Goal: Task Accomplishment & Management: Manage account settings

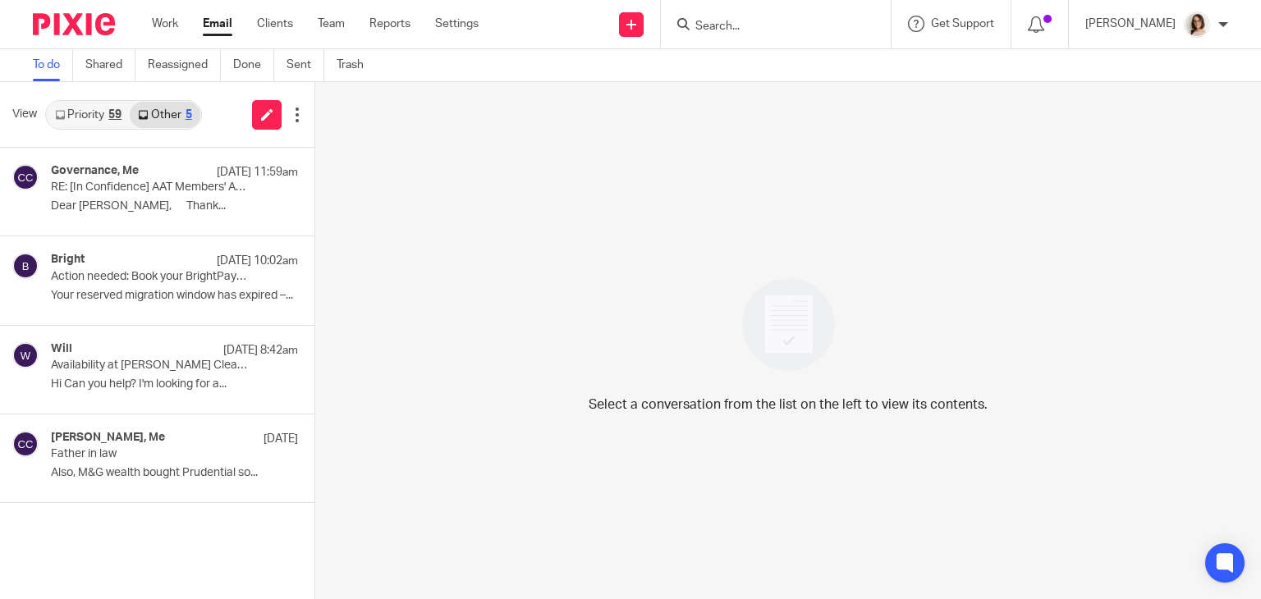
drag, startPoint x: 0, startPoint y: 0, endPoint x: 215, endPoint y: 21, distance: 216.1
click at [215, 21] on link "Email" at bounding box center [218, 24] width 30 height 16
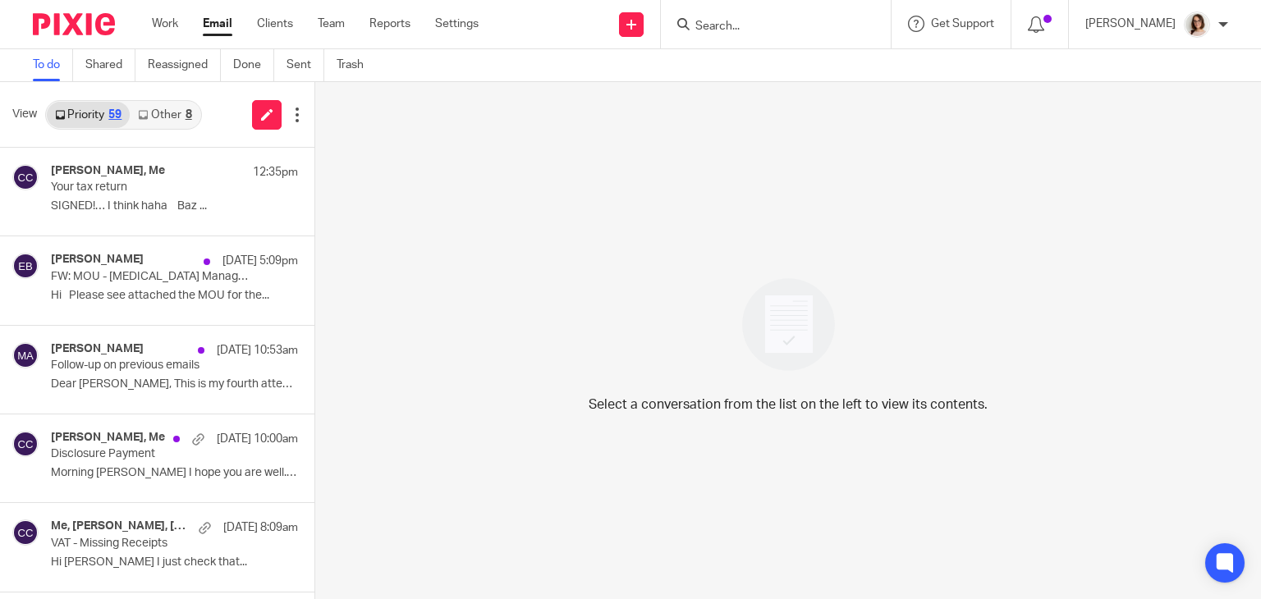
click at [161, 114] on link "Other 8" at bounding box center [165, 115] width 70 height 26
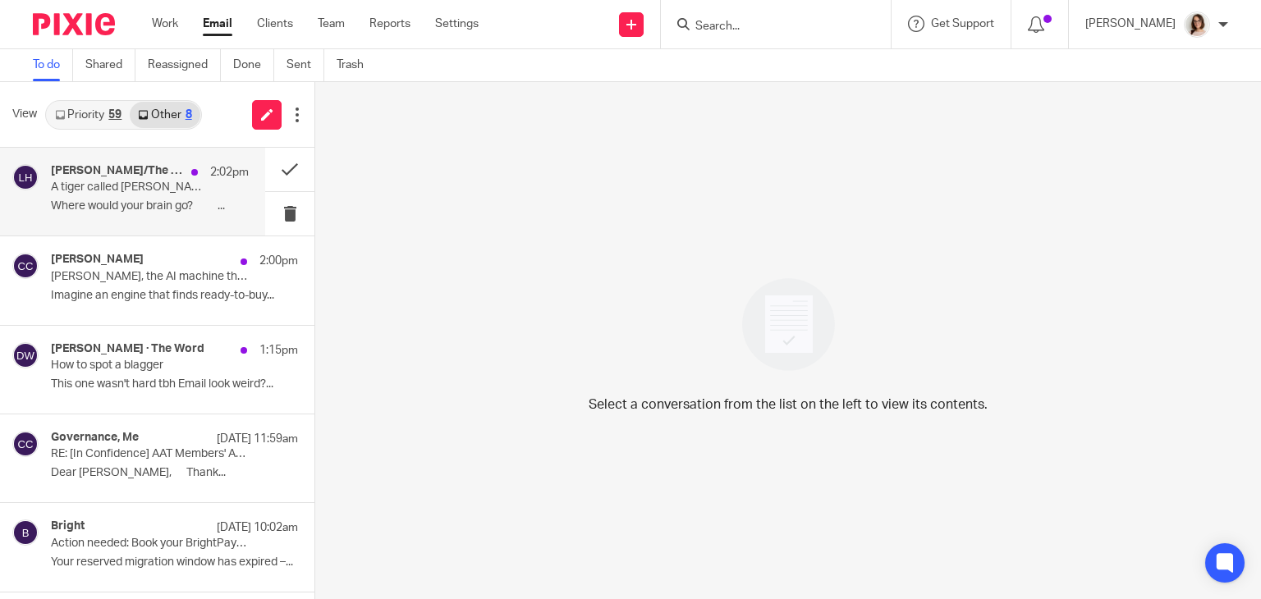
click at [174, 197] on div "Lea Turner/The HoLT 2:02pm A tiger called Dave 🐯 Where would your brain go? ͏ ͏…" at bounding box center [150, 191] width 198 height 55
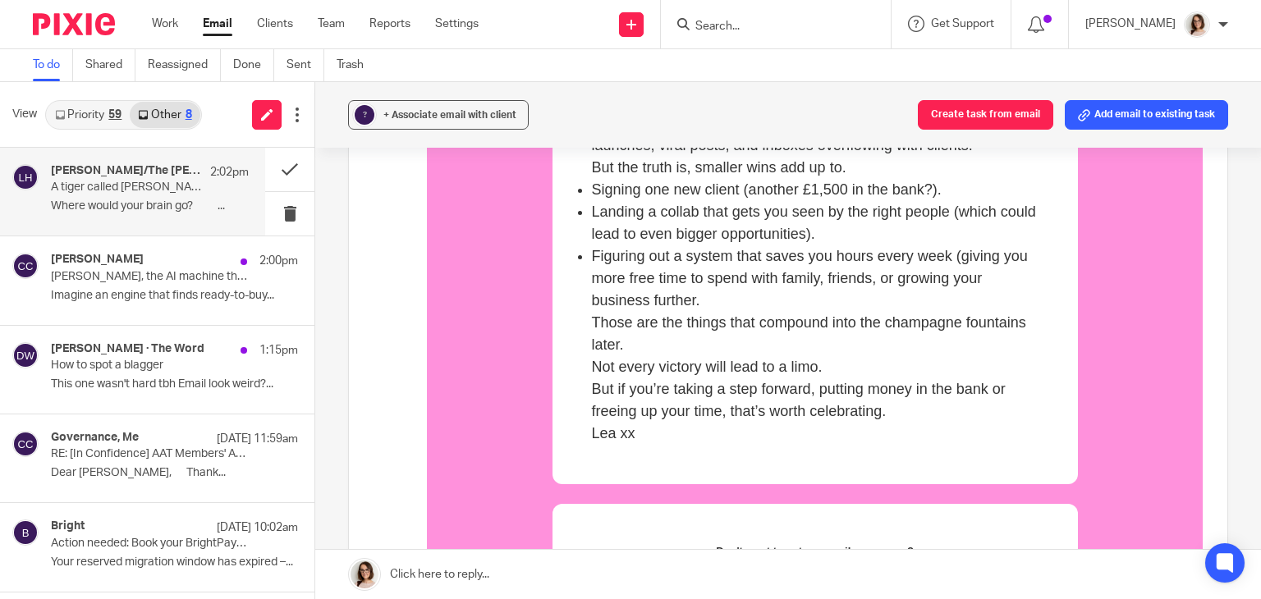
scroll to position [975, 0]
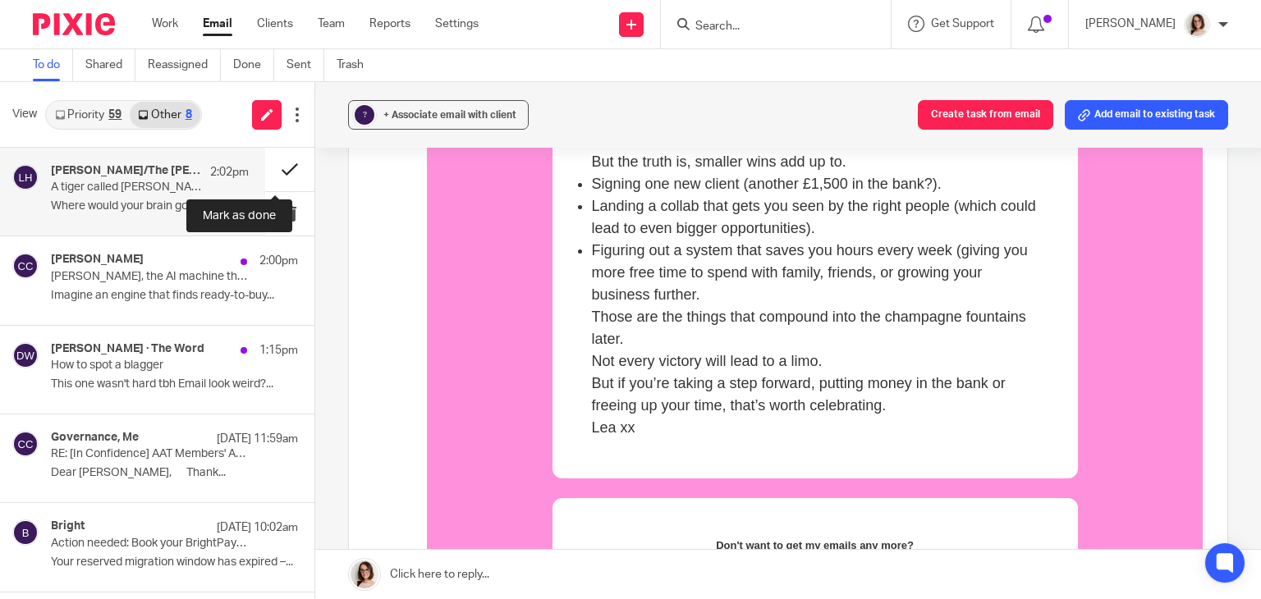
click at [265, 167] on button at bounding box center [289, 170] width 49 height 44
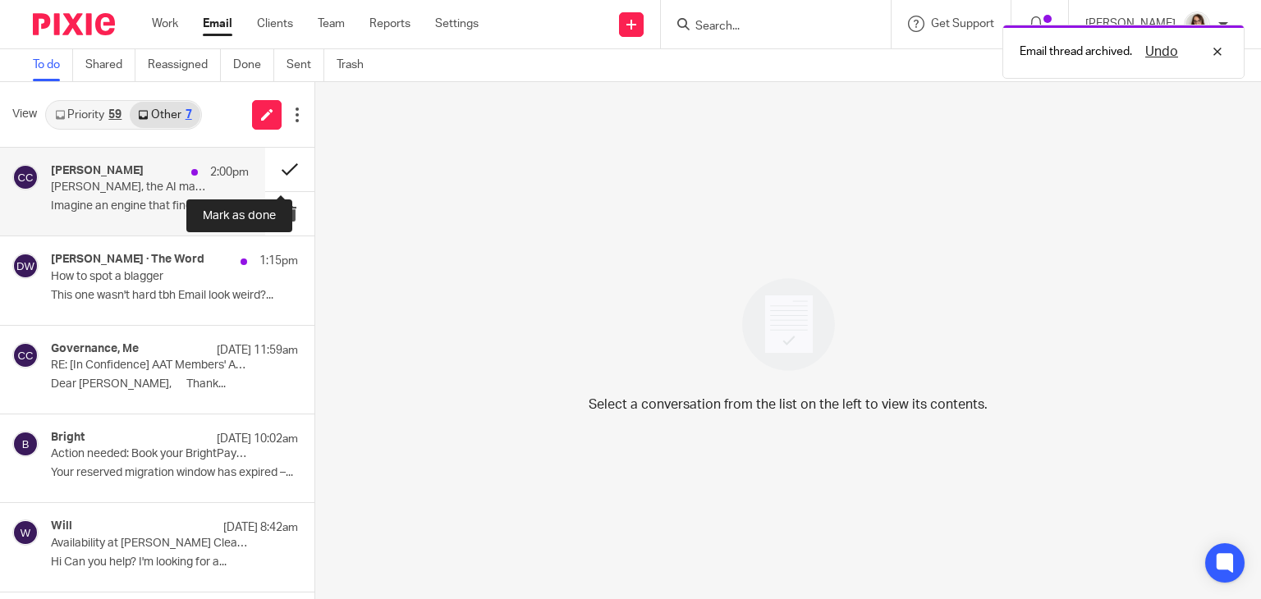
click at [272, 168] on button at bounding box center [289, 170] width 49 height 44
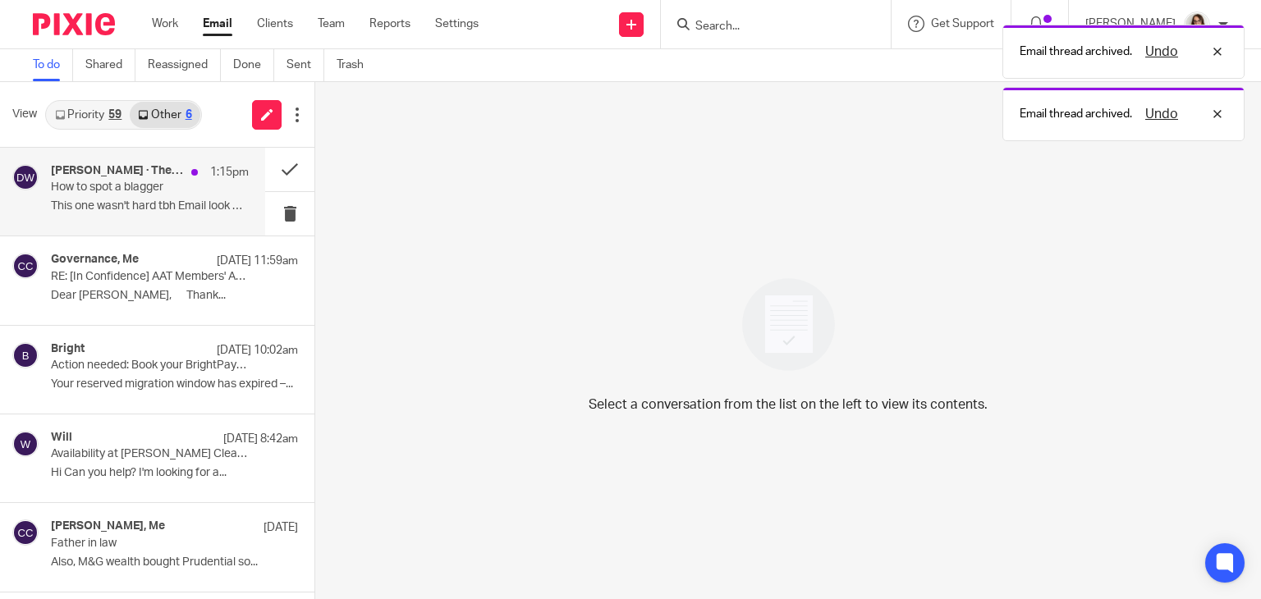
click at [177, 192] on p "How to spot a blagger" at bounding box center [130, 188] width 158 height 14
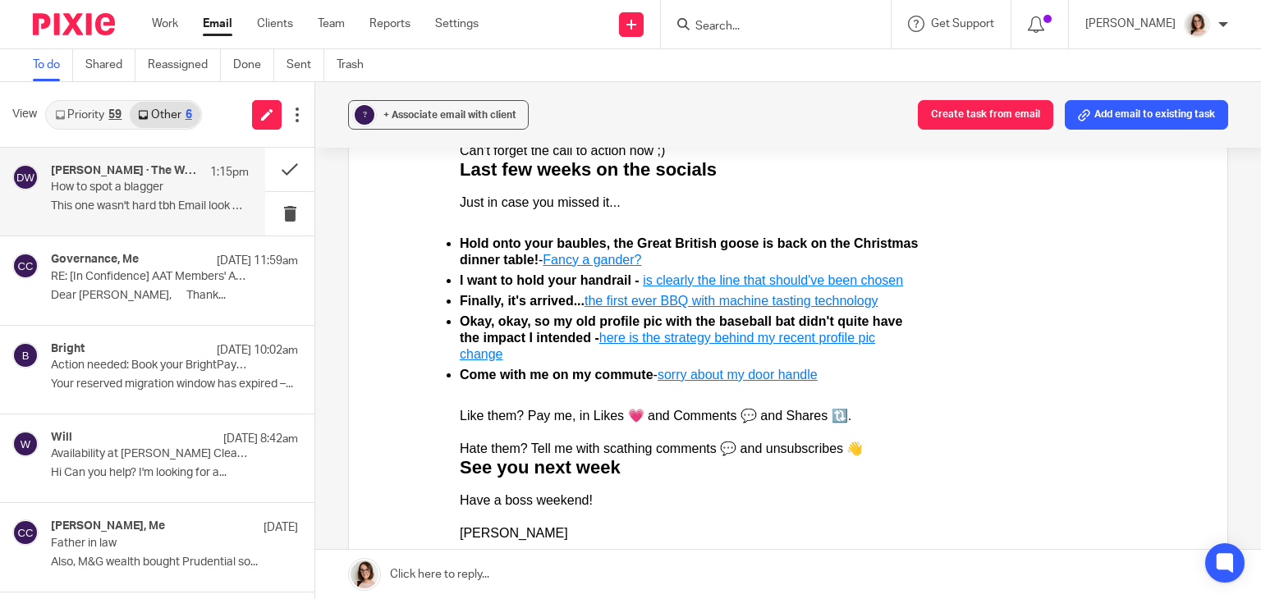
scroll to position [1984, 0]
click at [736, 281] on link "is clearly the line that should've been chosen" at bounding box center [773, 280] width 260 height 14
click at [585, 257] on link "Fancy a gander?" at bounding box center [592, 260] width 99 height 14
click at [660, 304] on link "the first ever BBQ with machine tasting technology" at bounding box center [732, 301] width 294 height 14
click at [717, 337] on link "here is the strategy behind my recent profile pic change" at bounding box center [667, 346] width 415 height 30
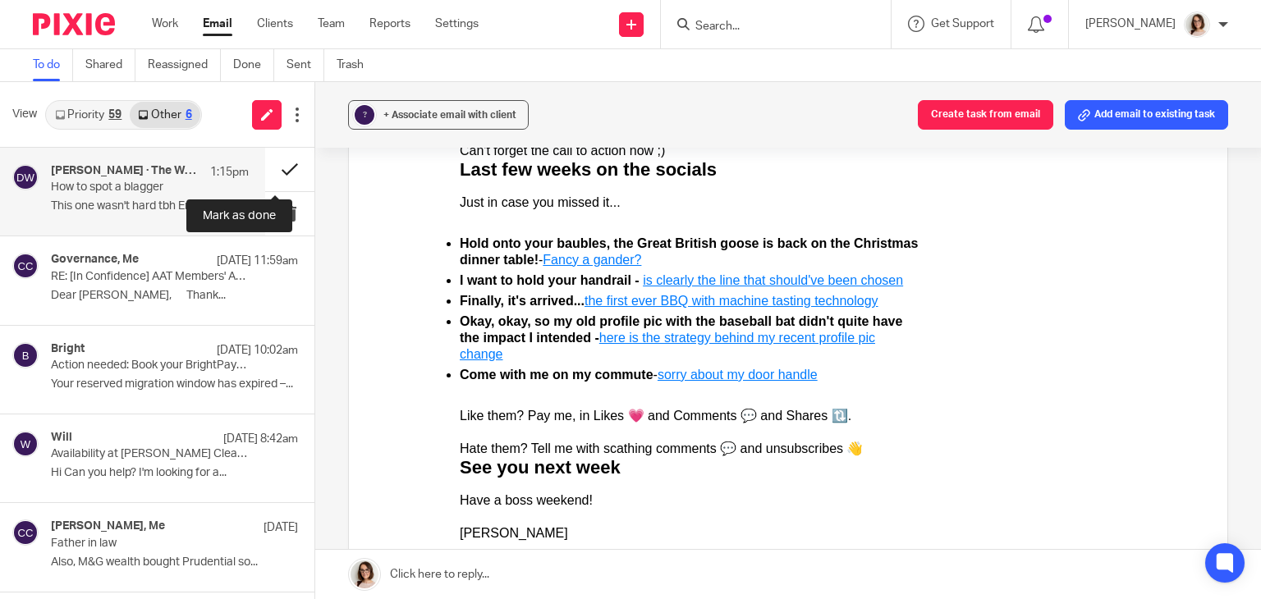
click at [279, 176] on button at bounding box center [289, 170] width 49 height 44
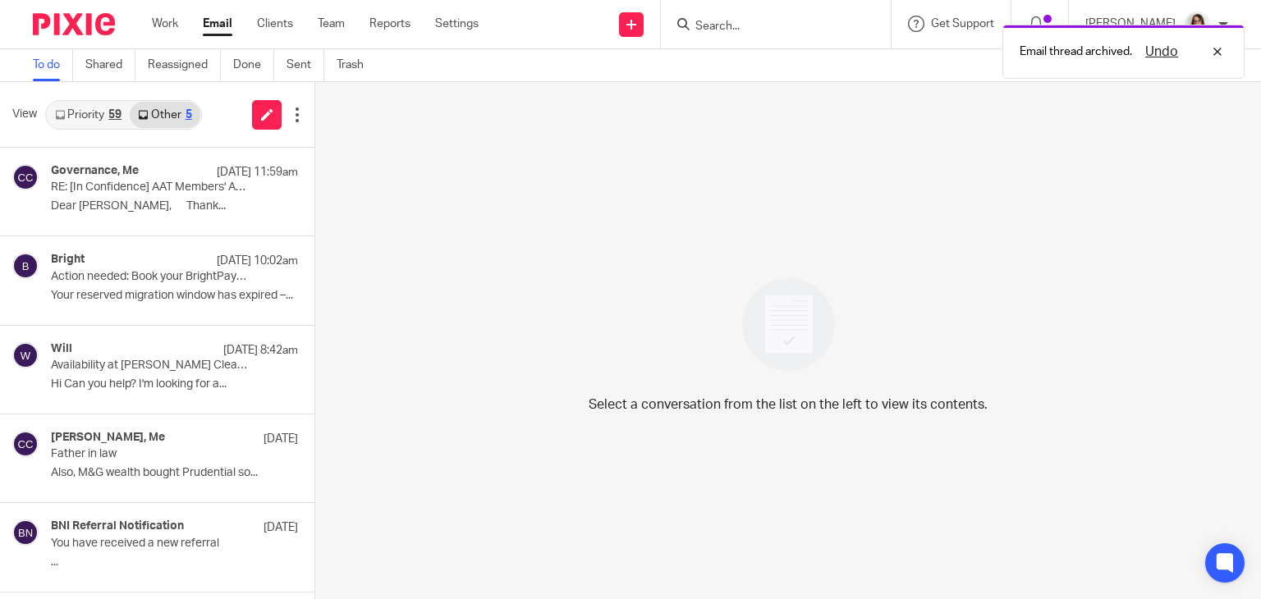
click at [218, 26] on link "Email" at bounding box center [218, 24] width 30 height 16
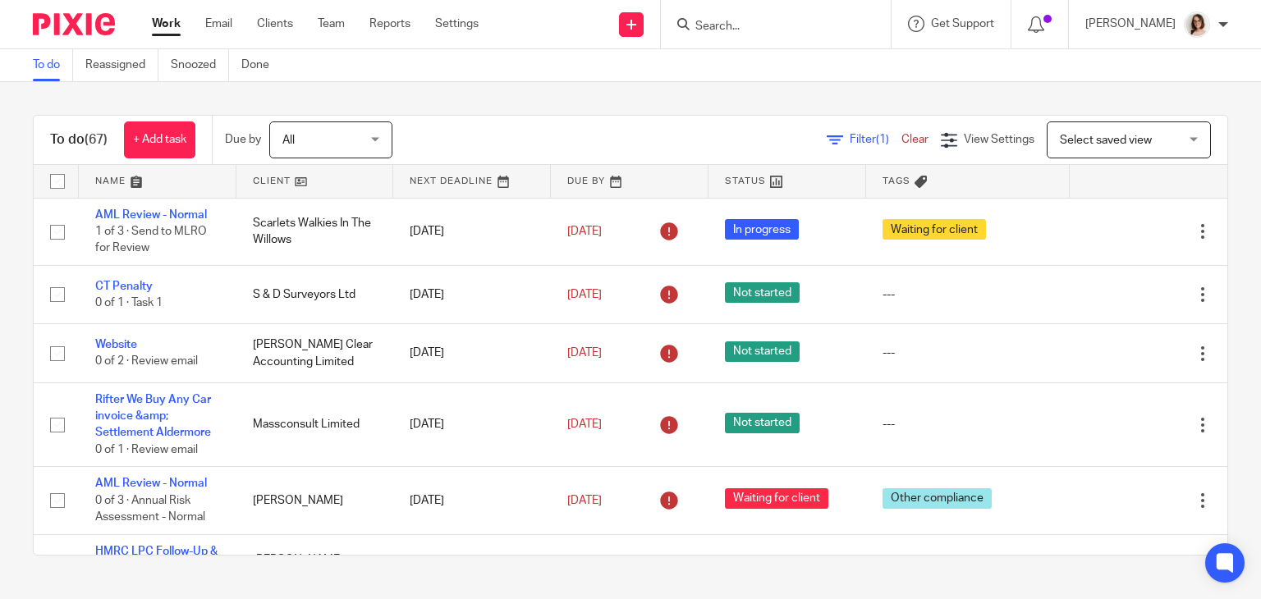
click at [705, 20] on input "Search" at bounding box center [768, 27] width 148 height 15
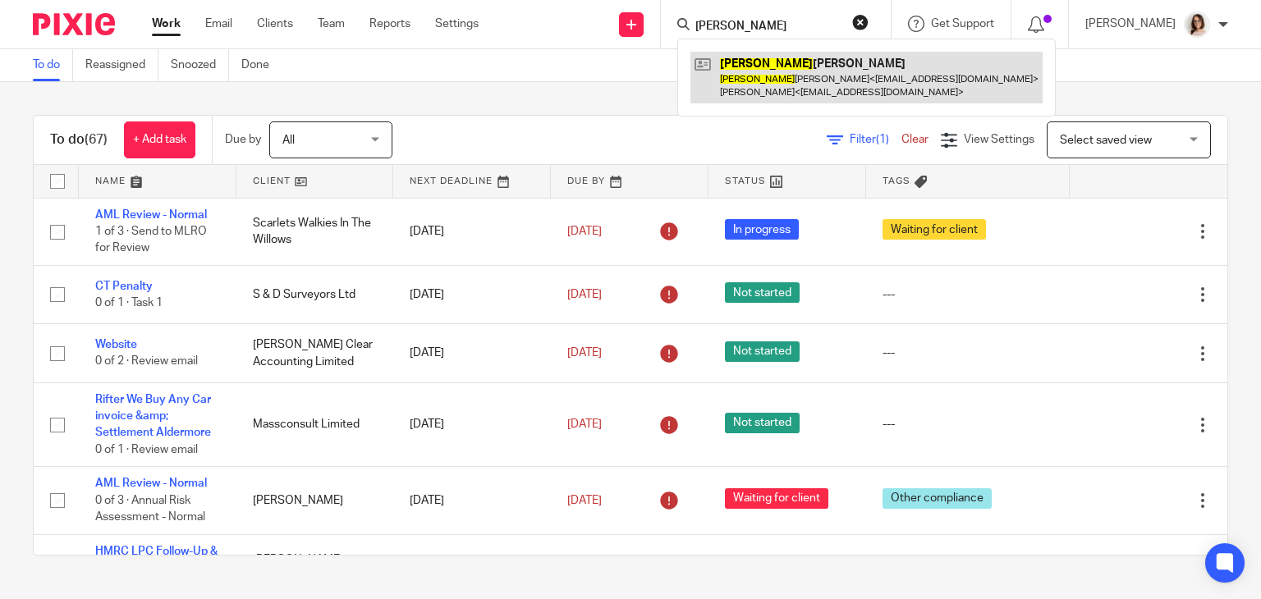
type input "neil"
click at [762, 68] on link at bounding box center [867, 77] width 352 height 51
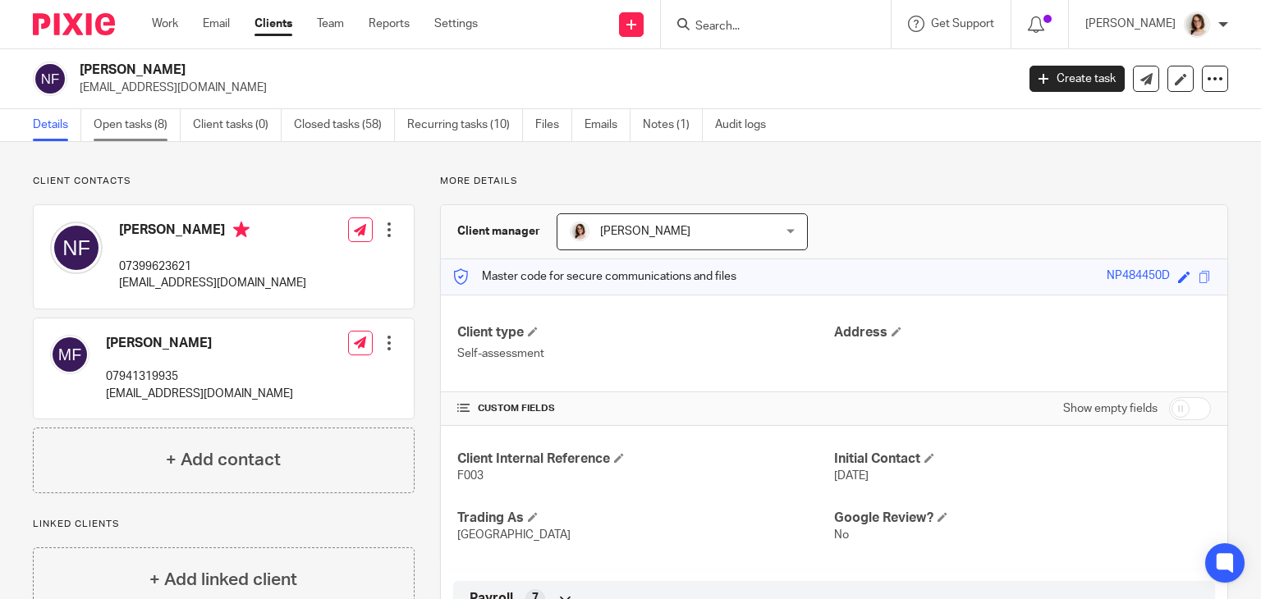
click at [145, 123] on link "Open tasks (8)" at bounding box center [137, 125] width 87 height 32
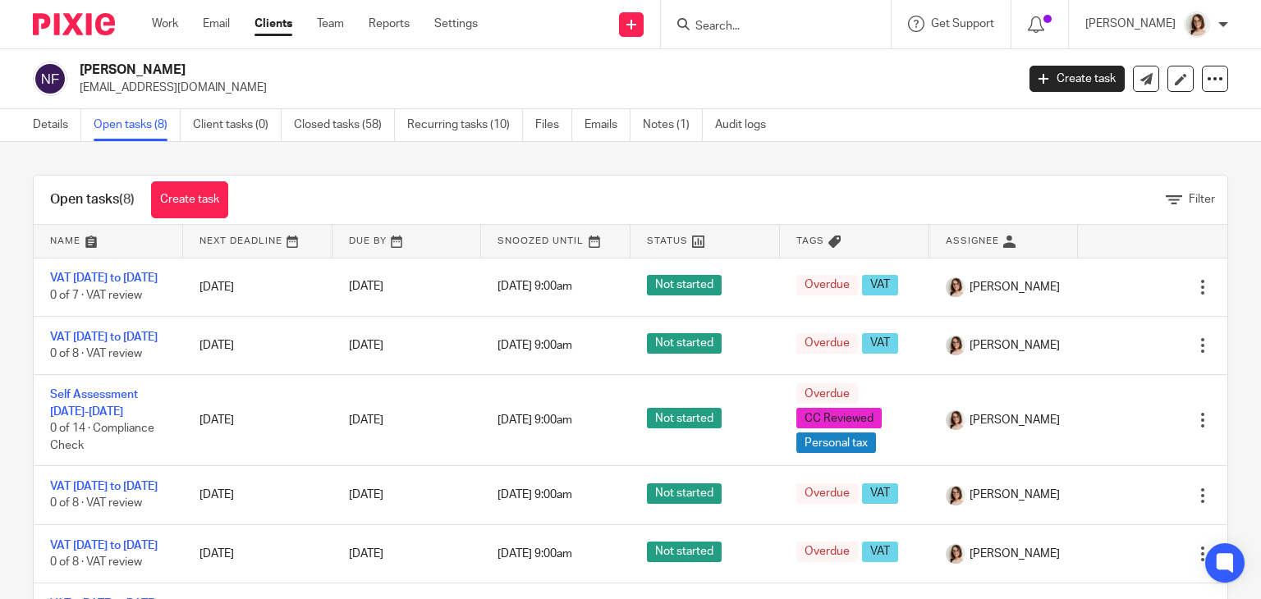
click at [289, 30] on link "Clients" at bounding box center [274, 24] width 38 height 16
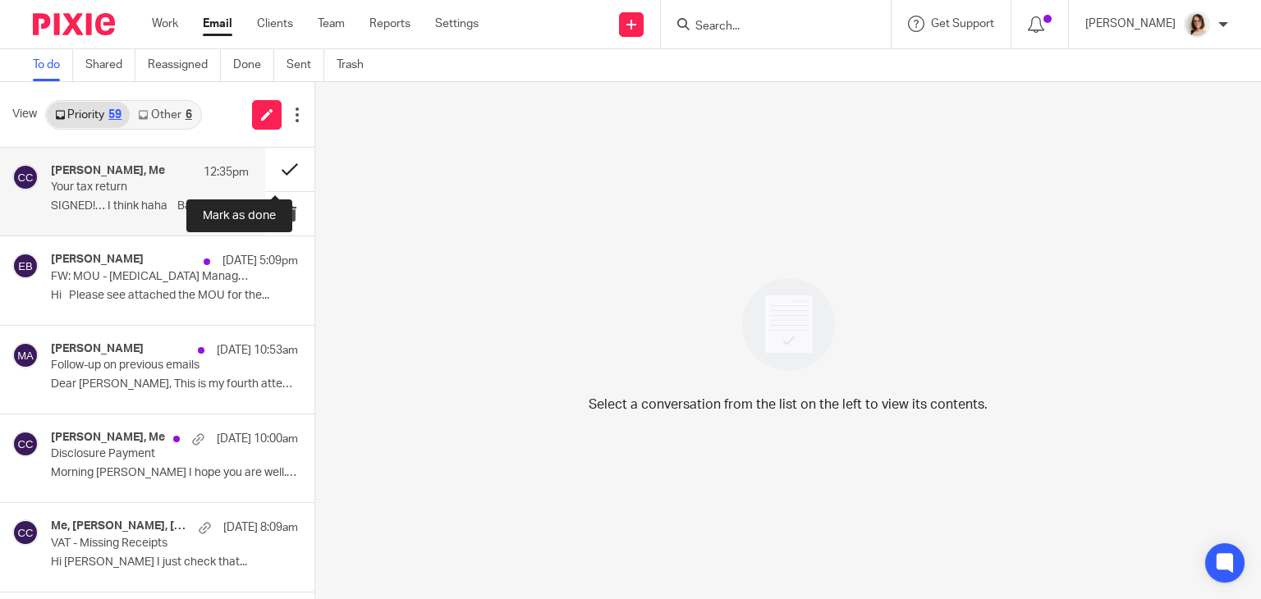
click at [271, 166] on button at bounding box center [289, 170] width 49 height 44
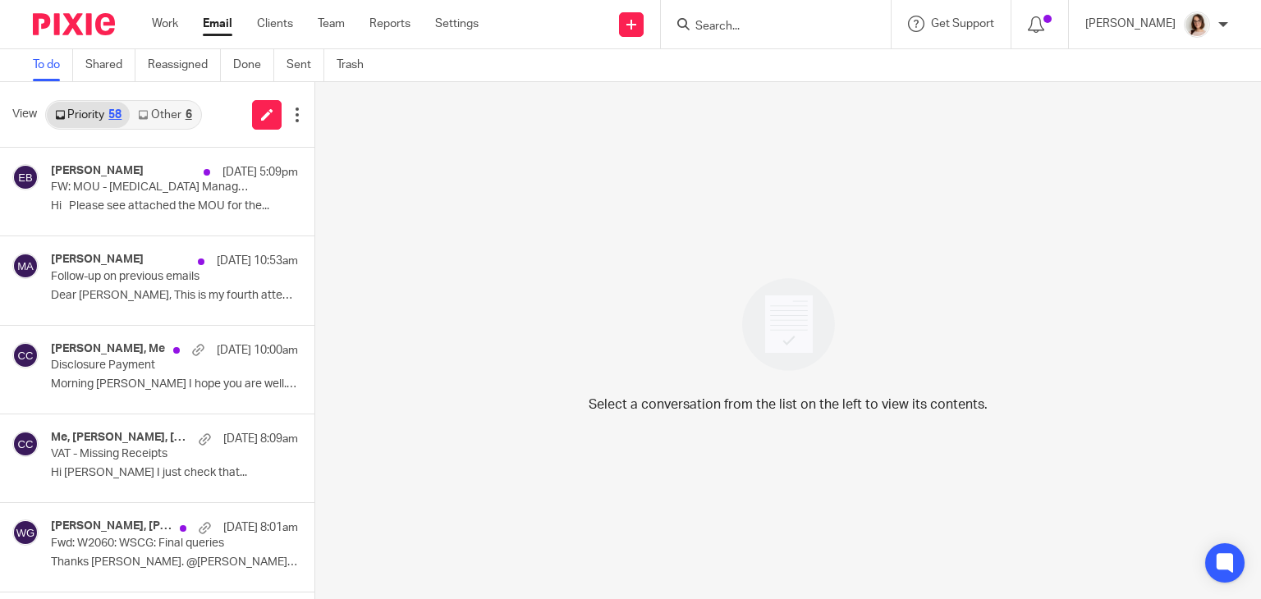
click at [215, 26] on link "Email" at bounding box center [218, 24] width 30 height 16
click at [162, 122] on link "Other 6" at bounding box center [165, 115] width 70 height 26
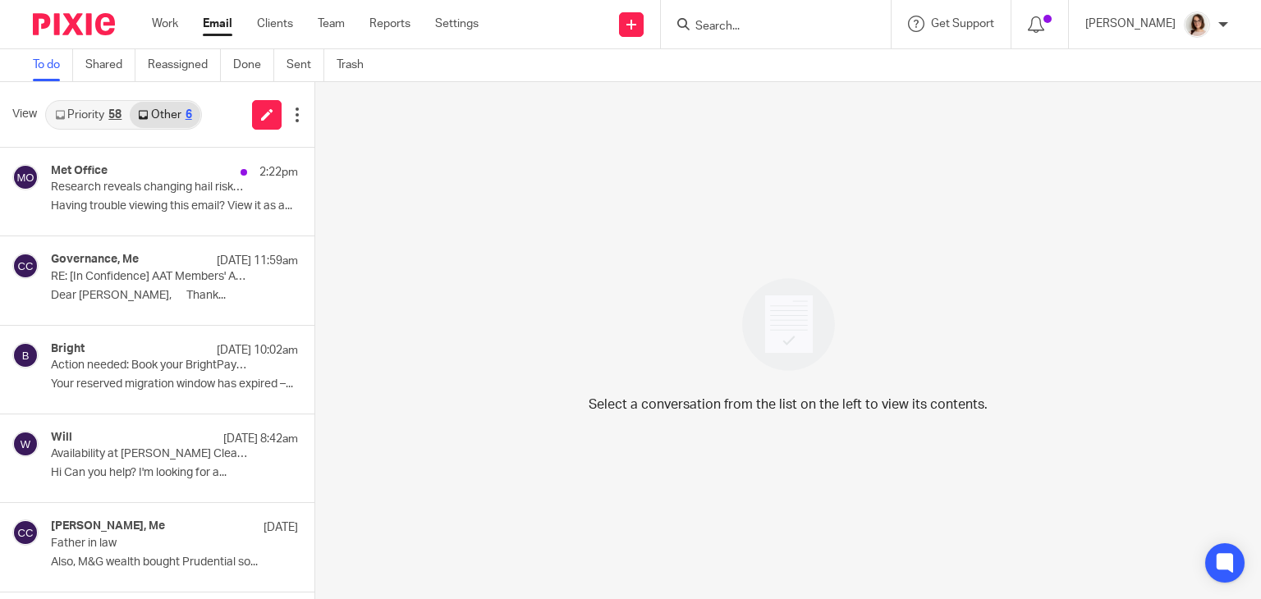
click at [230, 26] on link "Email" at bounding box center [218, 24] width 30 height 16
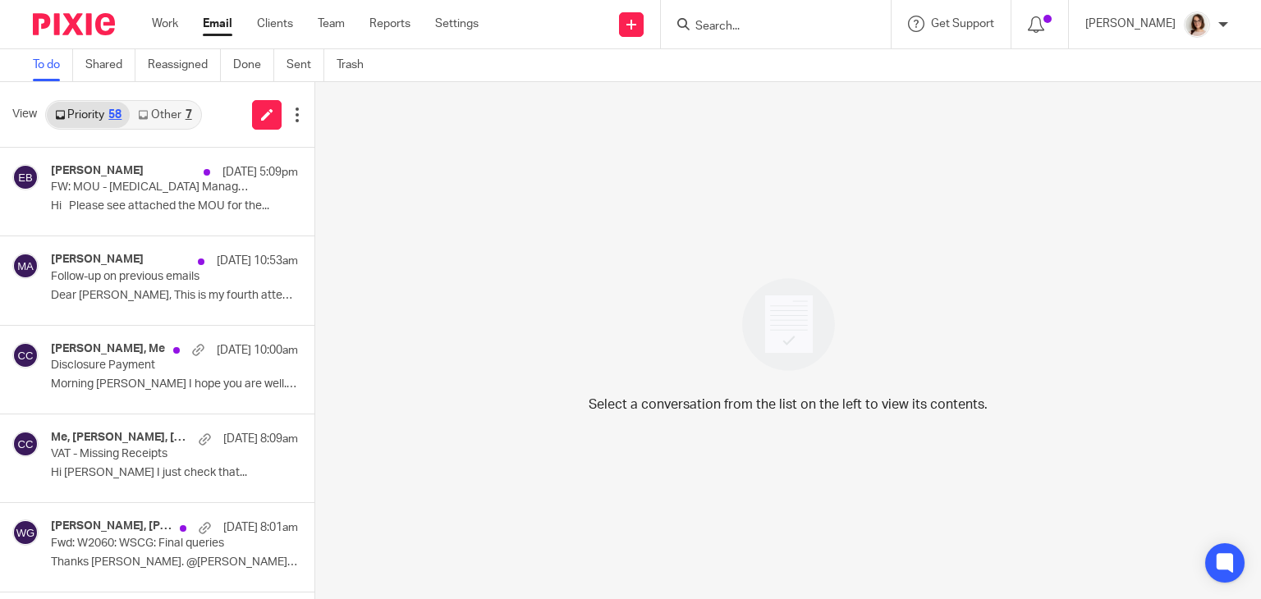
click at [181, 117] on link "Other 7" at bounding box center [165, 115] width 70 height 26
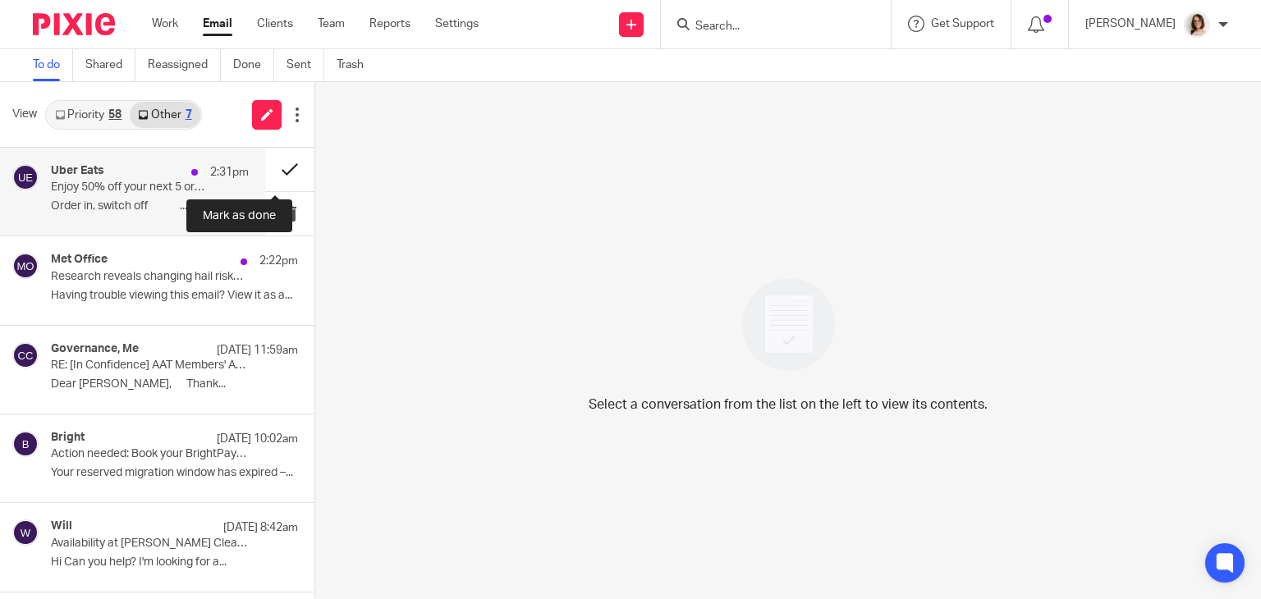
click at [265, 175] on button at bounding box center [289, 170] width 49 height 44
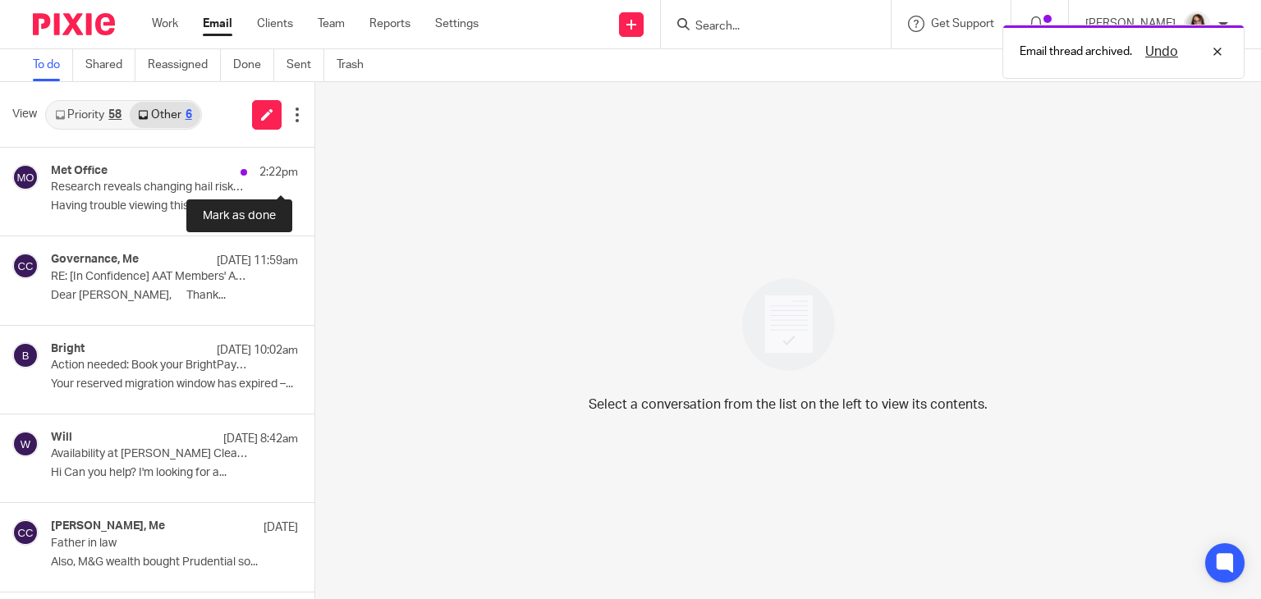
click at [314, 175] on button at bounding box center [320, 170] width 13 height 44
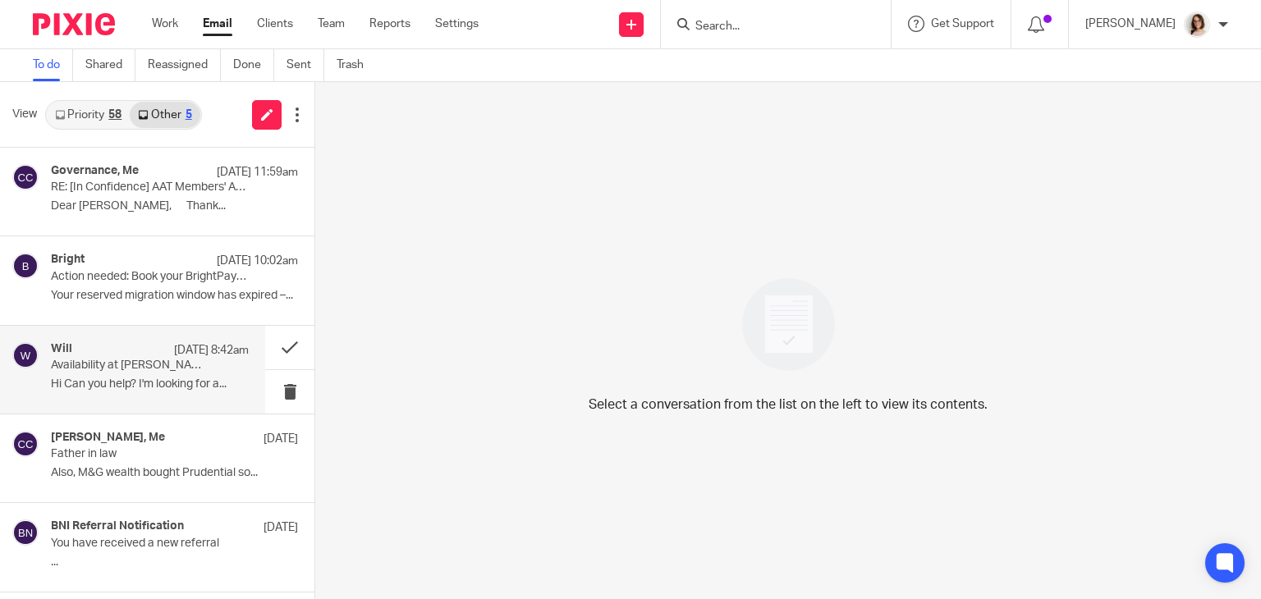
click at [158, 376] on div "Will 24 Sep 8:42am Availability at Carter Clear Accounting Hi Can you help? I'm…" at bounding box center [150, 369] width 198 height 55
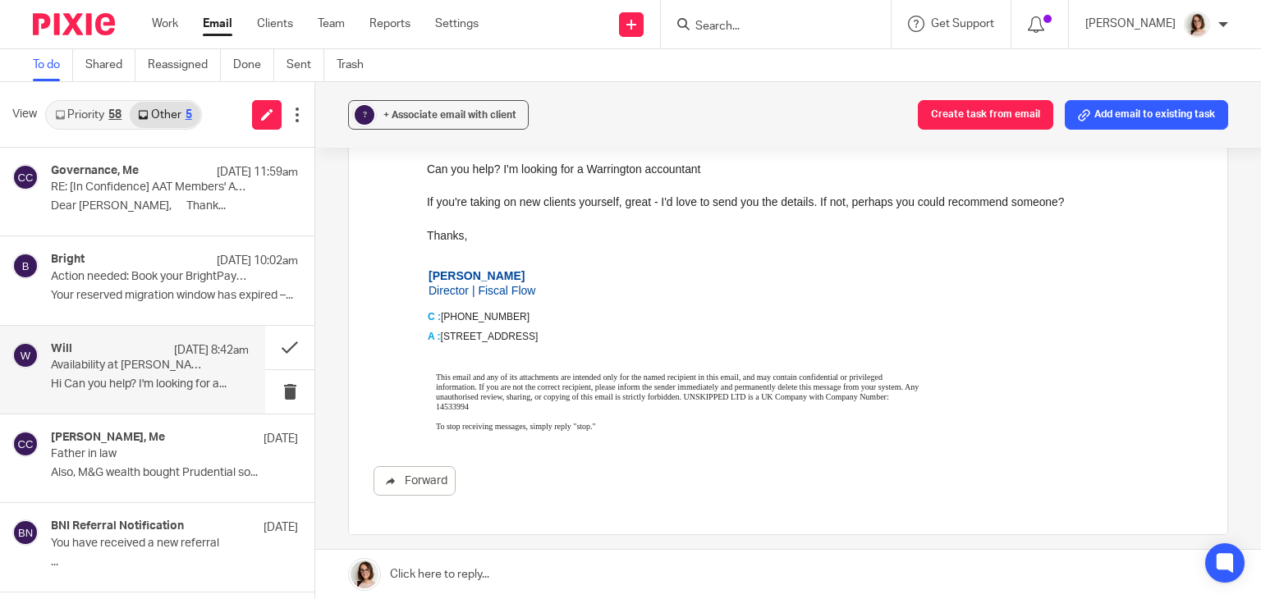
scroll to position [184, 0]
drag, startPoint x: 470, startPoint y: 406, endPoint x: 434, endPoint y: 410, distance: 36.4
click at [434, 410] on td "This email and any of its attachments are intended only for the named recipient…" at bounding box center [674, 397] width 493 height 68
copy td "14533994"
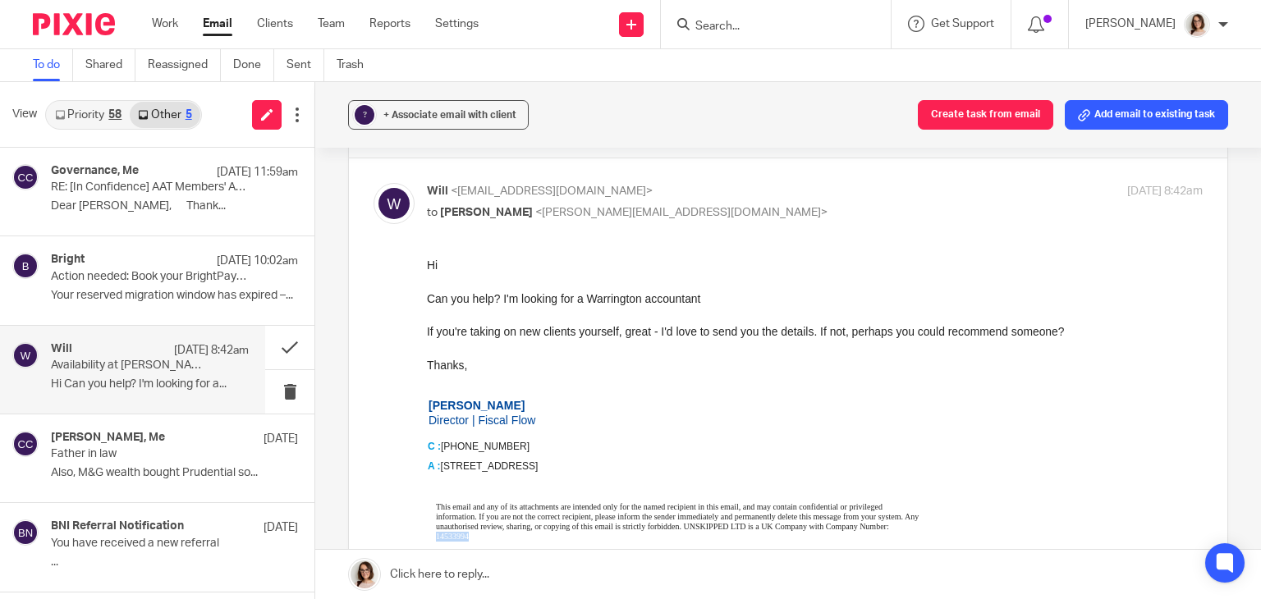
scroll to position [0, 0]
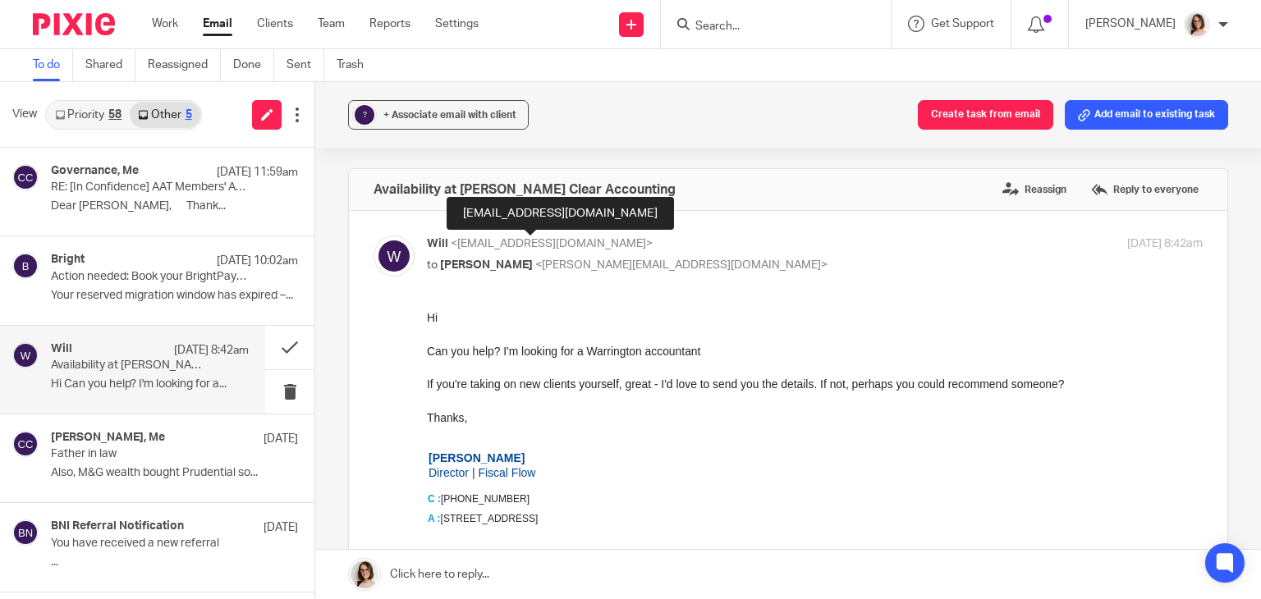
drag, startPoint x: 620, startPoint y: 214, endPoint x: 463, endPoint y: 224, distance: 157.1
click at [463, 224] on div "will@fiscalflowbranding.co.uk" at bounding box center [560, 213] width 227 height 33
copy div "[EMAIL_ADDRESS][DOMAIN_NAME]"
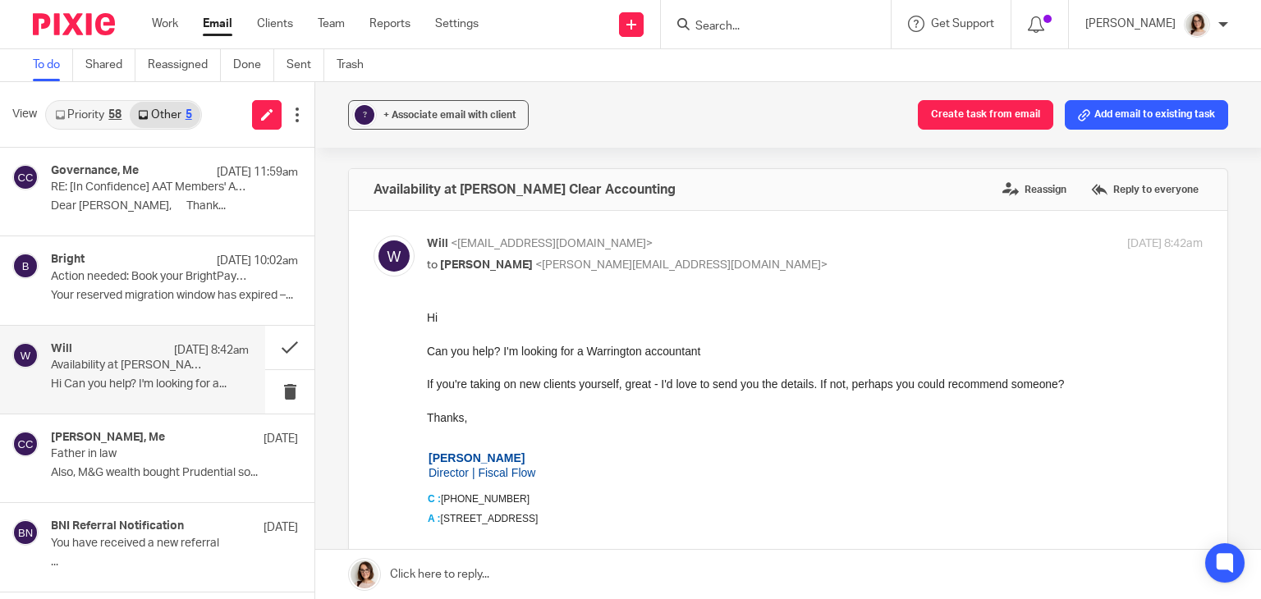
click at [145, 373] on div "Will 24 Sep 8:42am Availability at Carter Clear Accounting Hi Can you help? I'm…" at bounding box center [150, 369] width 198 height 55
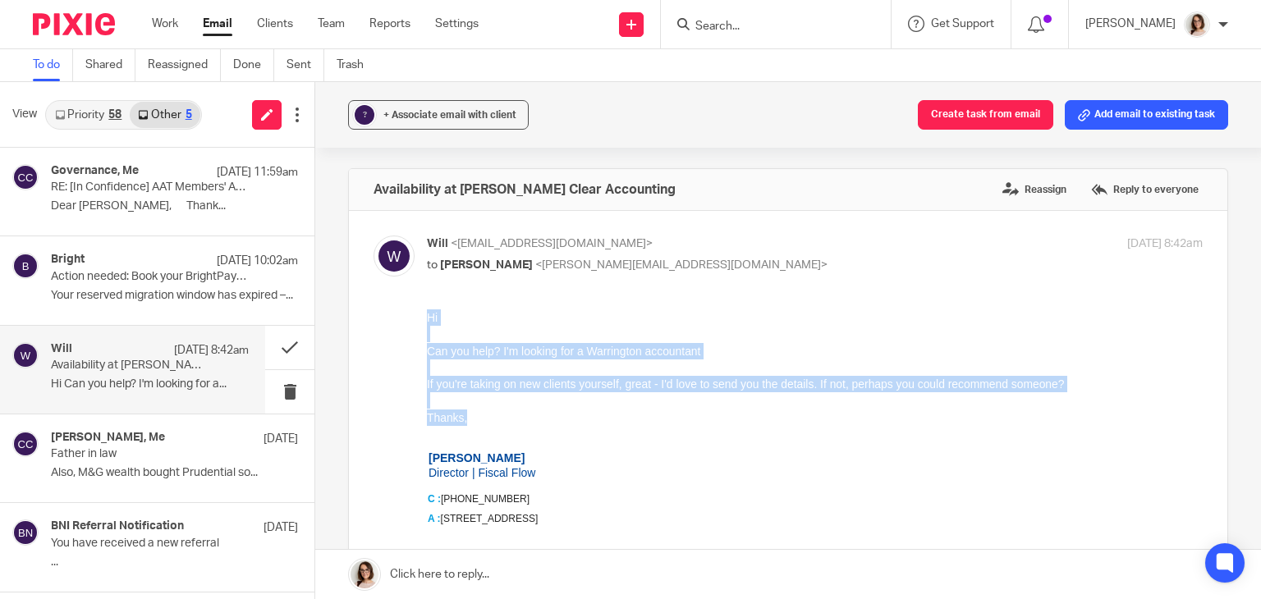
drag, startPoint x: 474, startPoint y: 420, endPoint x: 415, endPoint y: 324, distance: 112.4
click at [427, 324] on html "Hi Can you help? I'm looking for a Warrington accountant If you're taking on ne…" at bounding box center [815, 463] width 776 height 306
copy div "Hi Can you help? I'm looking for a Warrington accountant If you're taking on ne…"
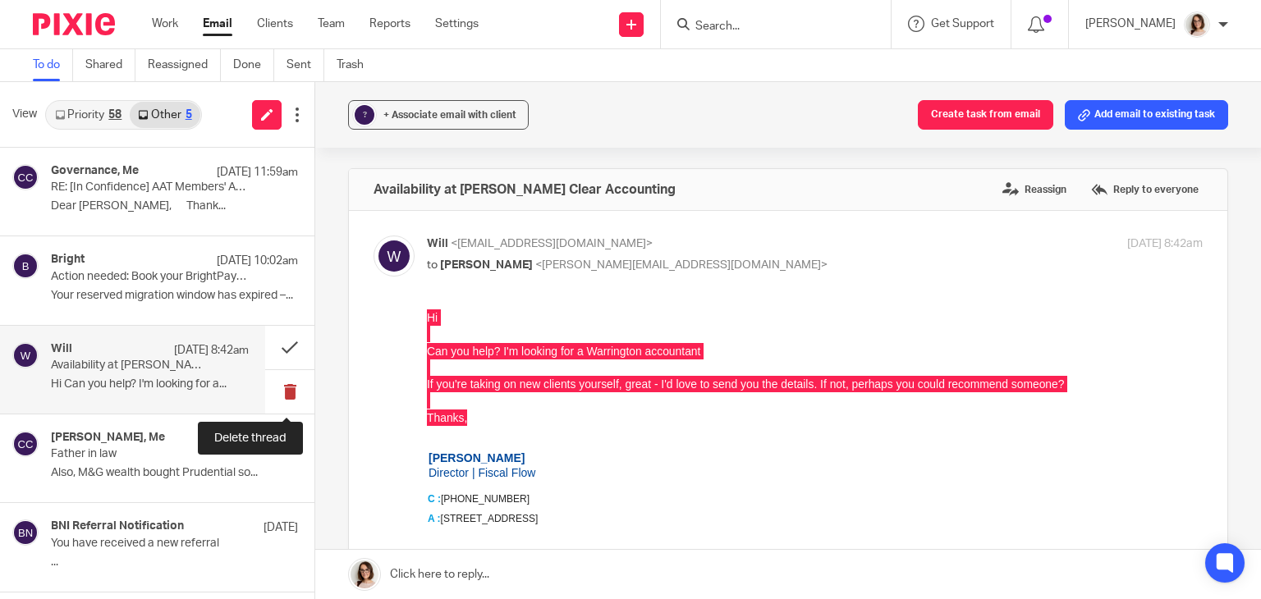
click at [282, 388] on button at bounding box center [289, 392] width 49 height 44
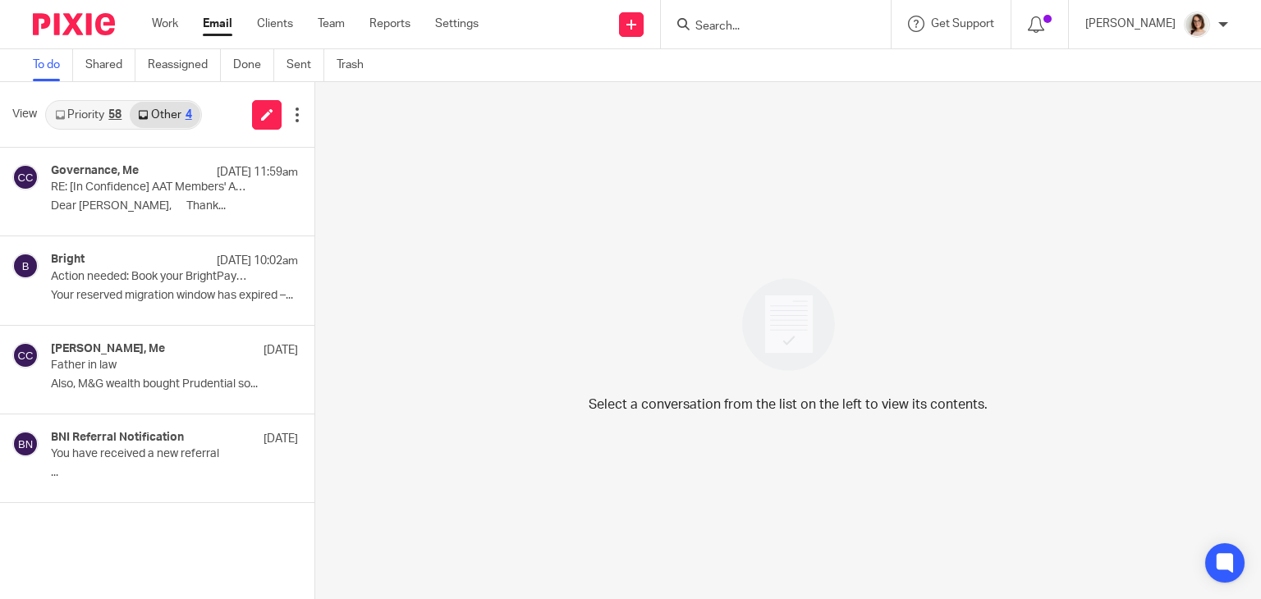
click at [218, 31] on link "Email" at bounding box center [218, 24] width 30 height 16
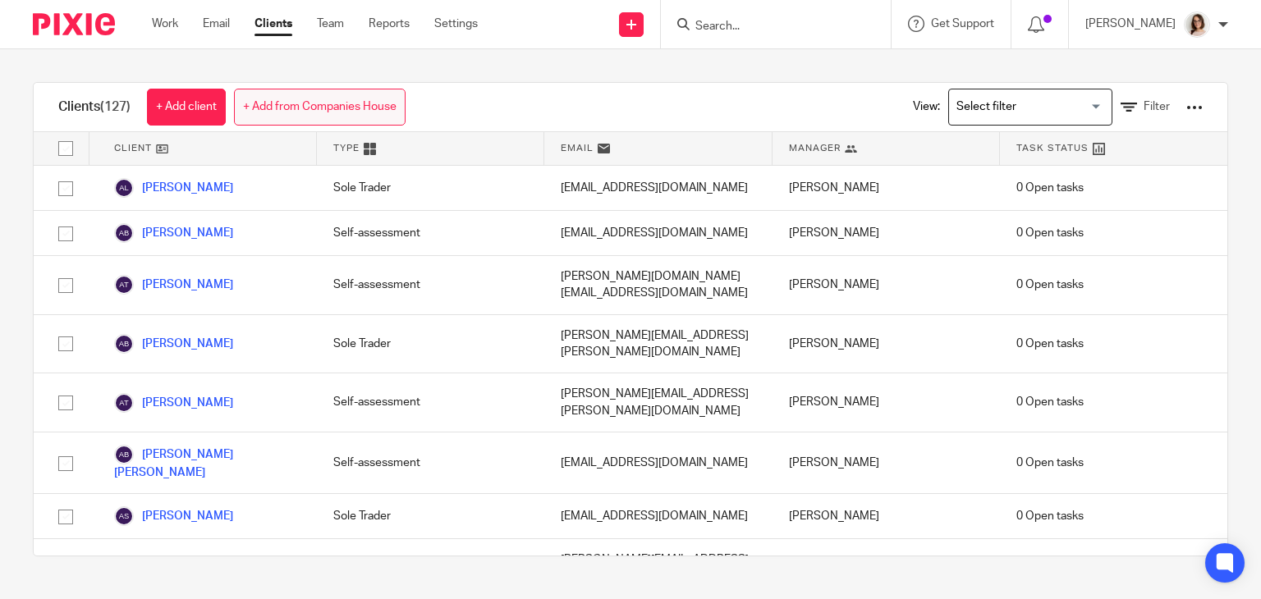
click at [379, 99] on link "+ Add from Companies House" at bounding box center [320, 107] width 172 height 37
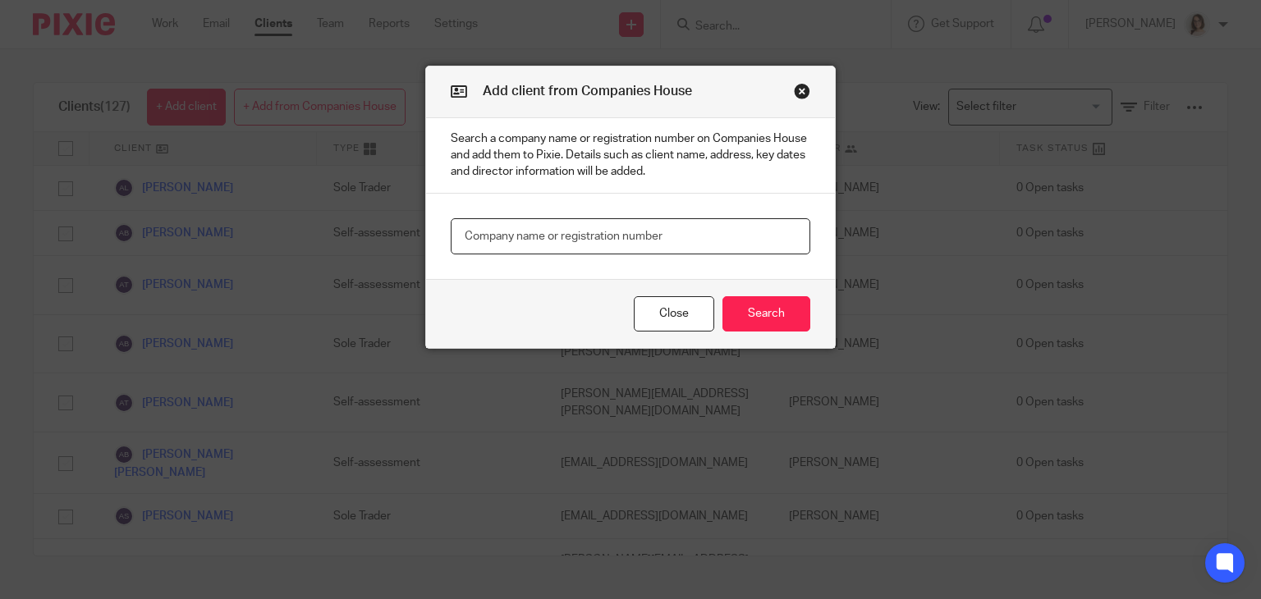
paste input "14533994"
type input "14533994"
click at [738, 310] on button "Search" at bounding box center [767, 313] width 88 height 35
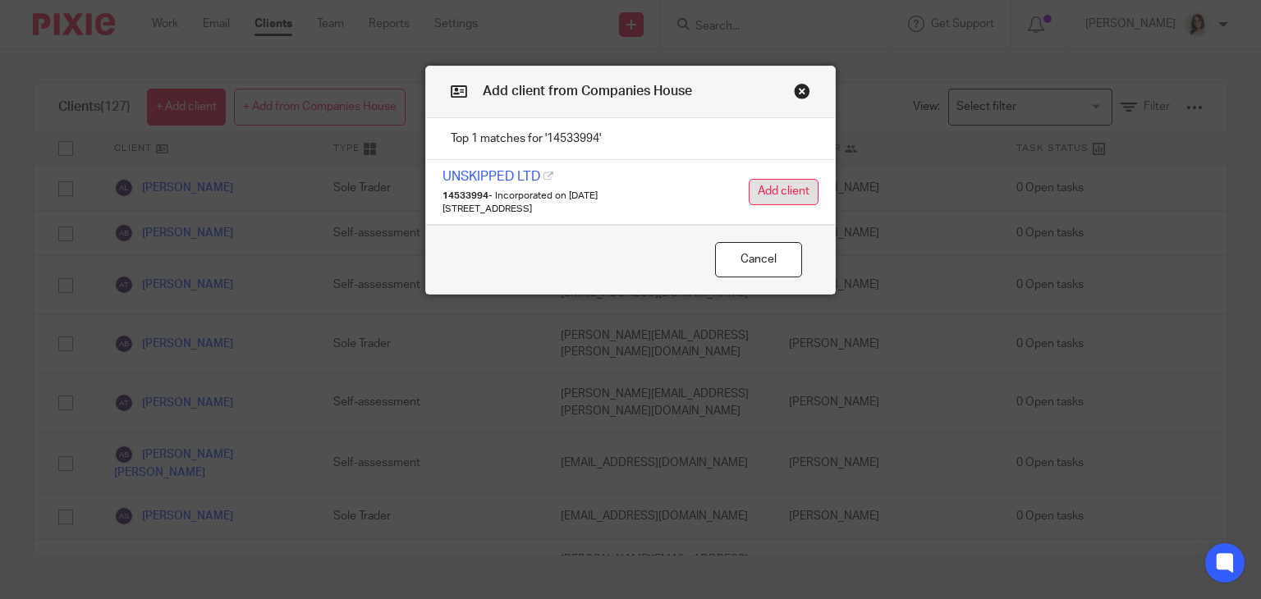
click at [749, 194] on button "Add client" at bounding box center [784, 192] width 70 height 26
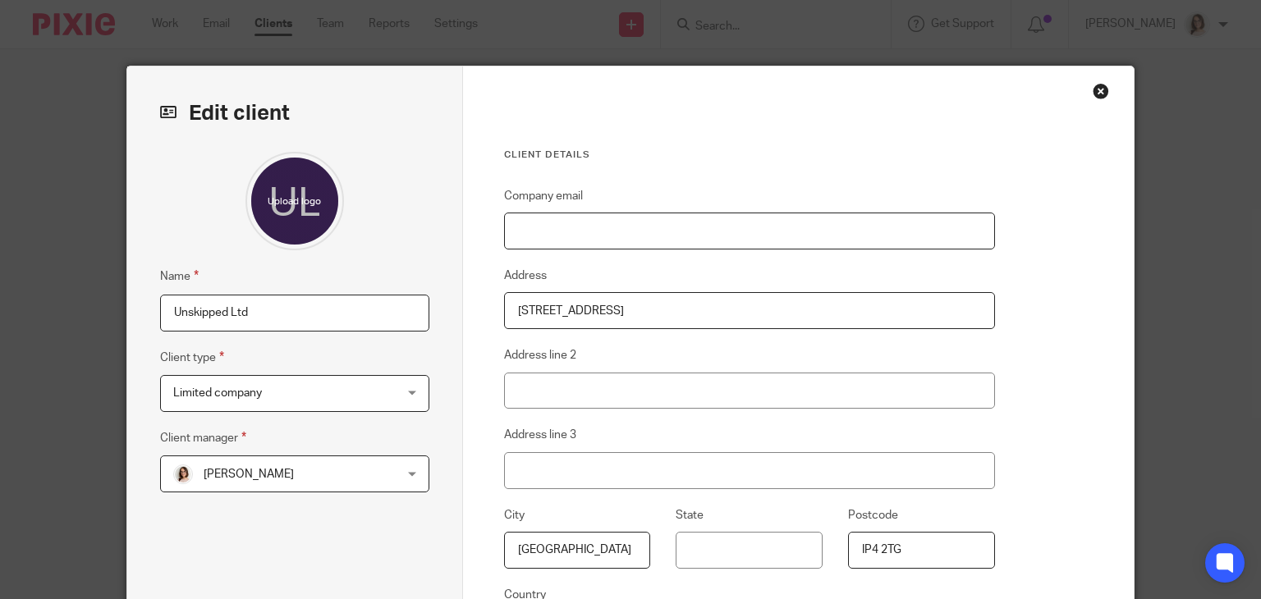
click at [527, 227] on input "Company email" at bounding box center [749, 231] width 491 height 37
paste input "[EMAIL_ADDRESS][DOMAIN_NAME]"
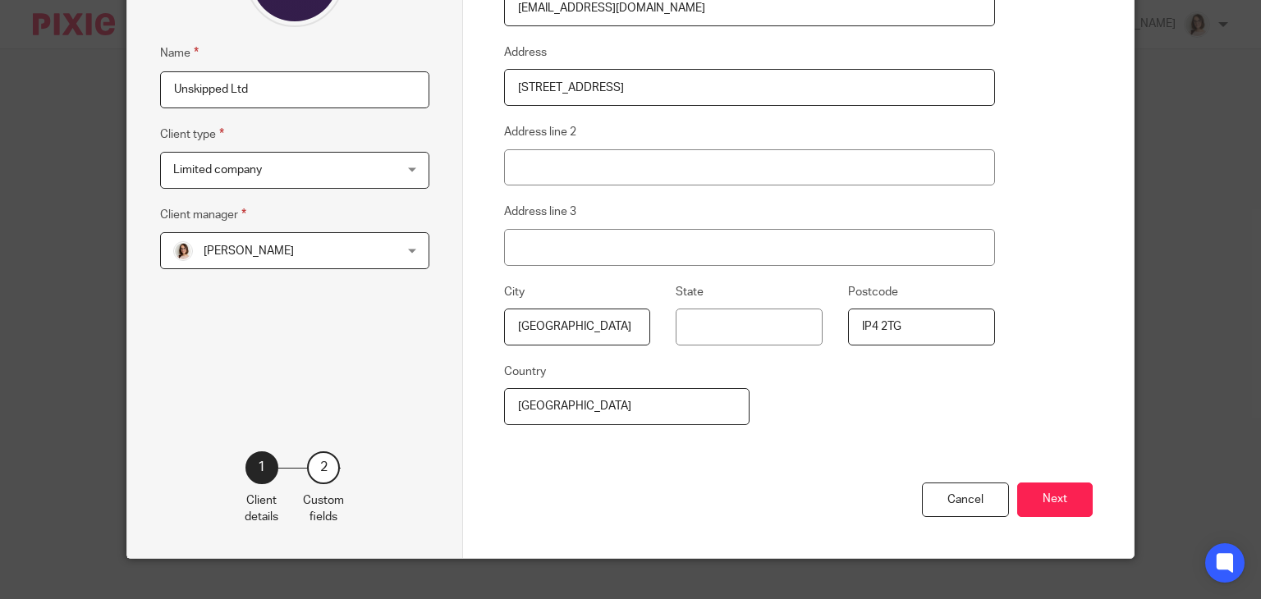
scroll to position [246, 0]
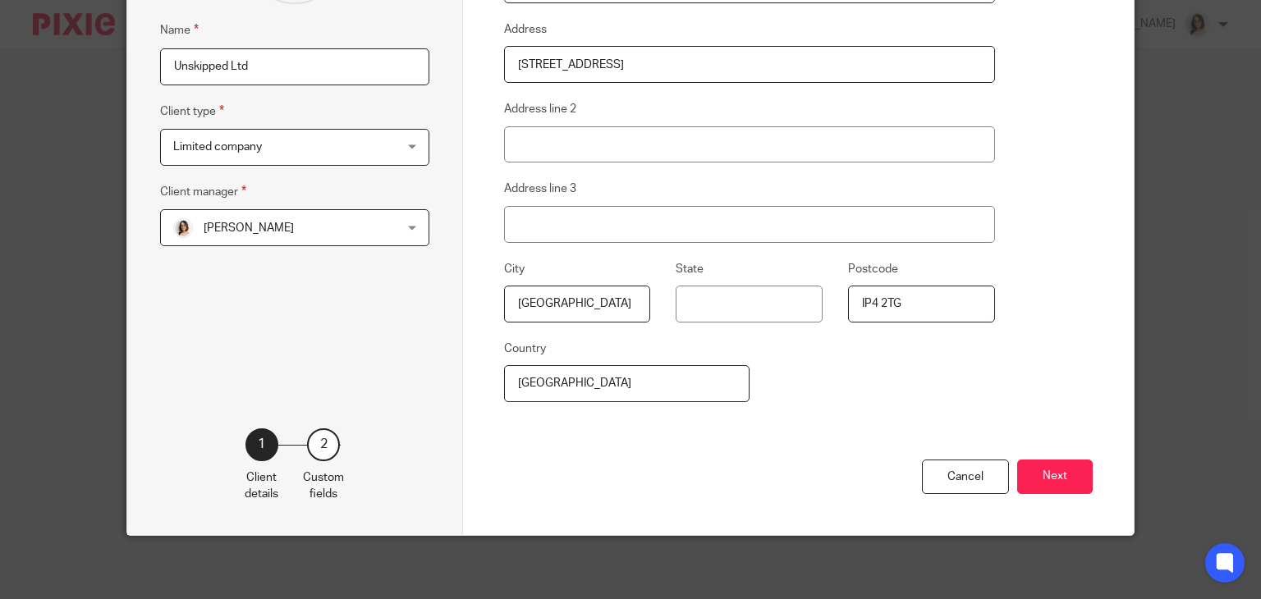
type input "[EMAIL_ADDRESS][DOMAIN_NAME]"
click at [383, 152] on div "Limited company Limited company" at bounding box center [294, 147] width 269 height 37
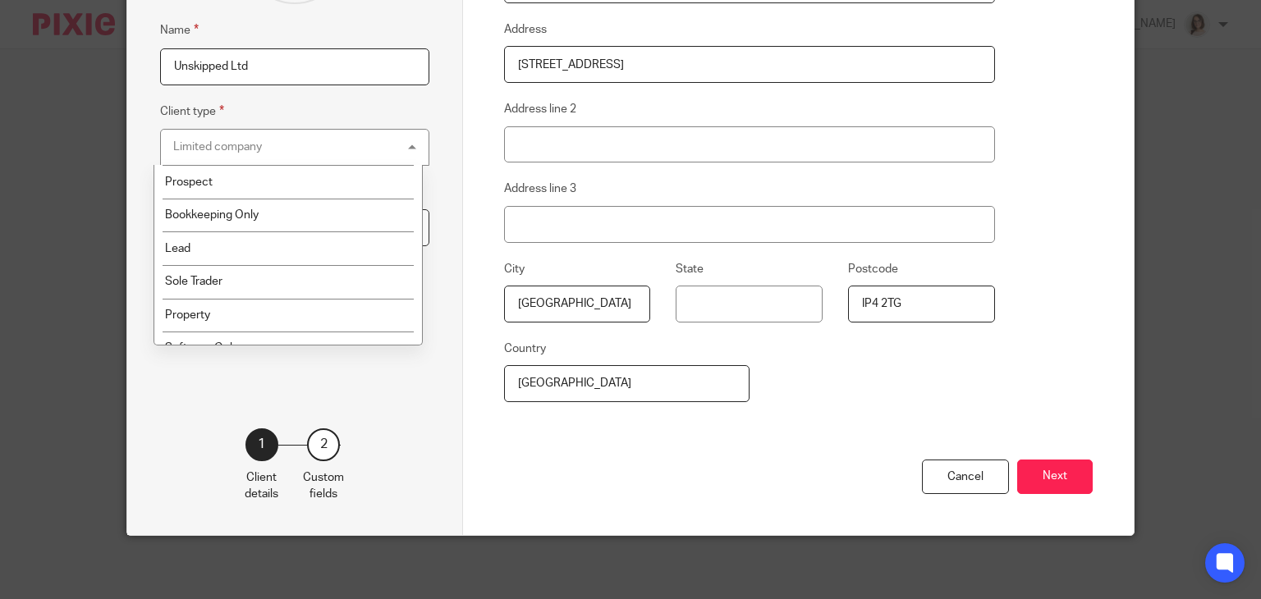
scroll to position [200, 0]
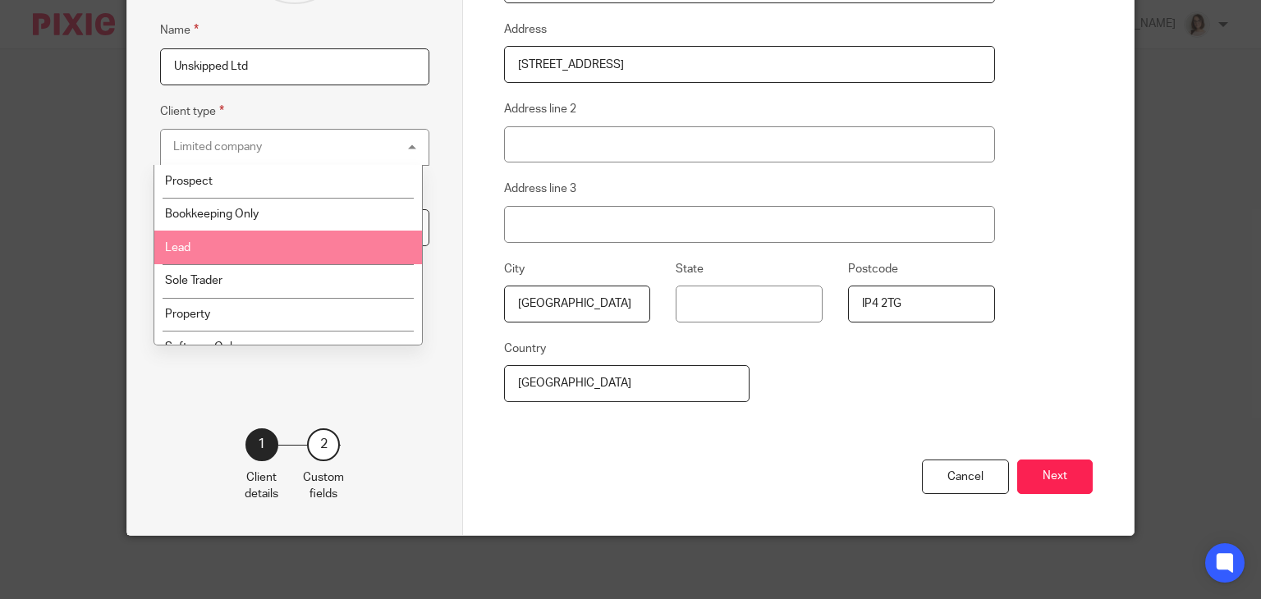
click at [289, 251] on li "Lead" at bounding box center [288, 248] width 268 height 34
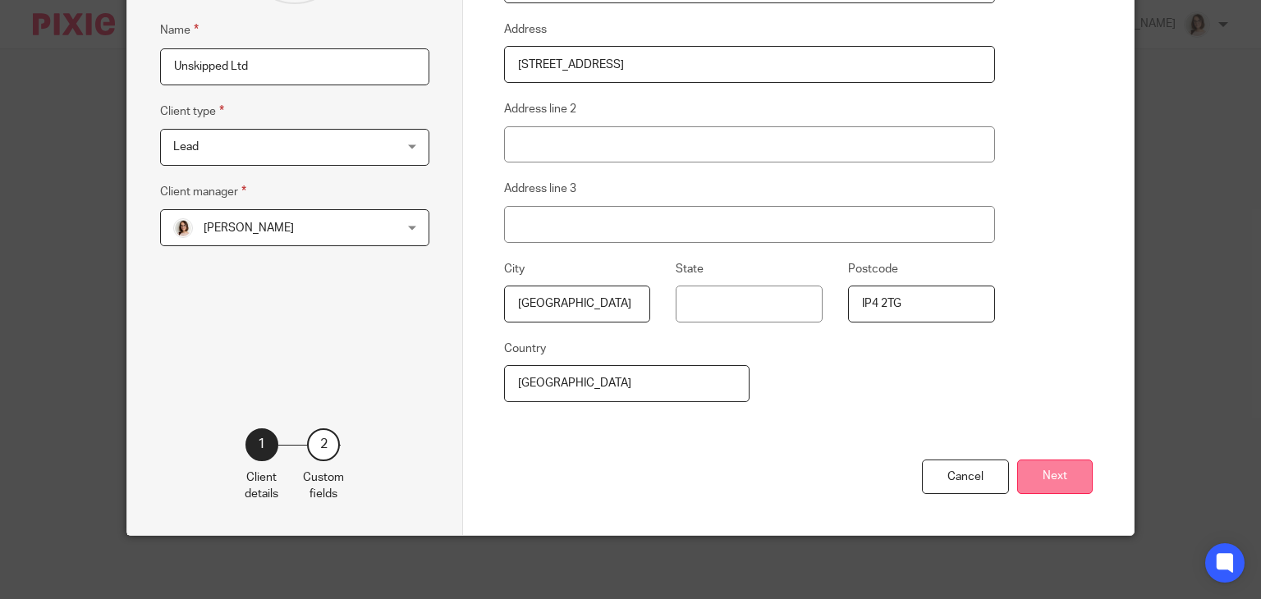
click at [1038, 472] on button "Next" at bounding box center [1055, 477] width 76 height 35
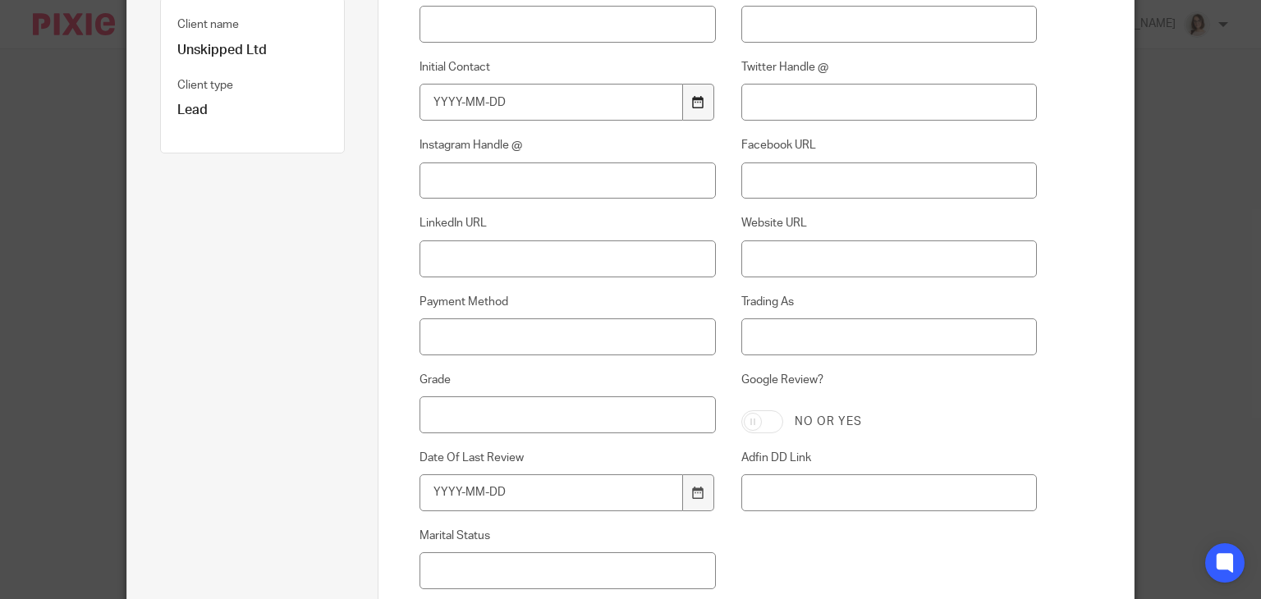
click at [690, 94] on div at bounding box center [698, 102] width 31 height 37
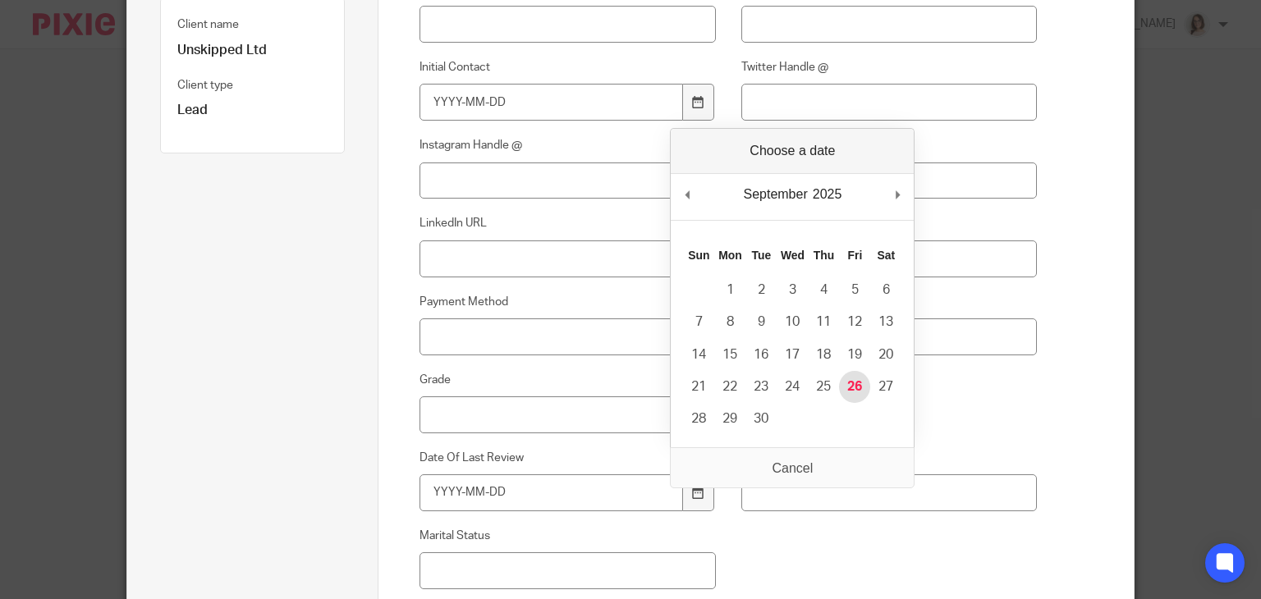
type input "2025-09-26"
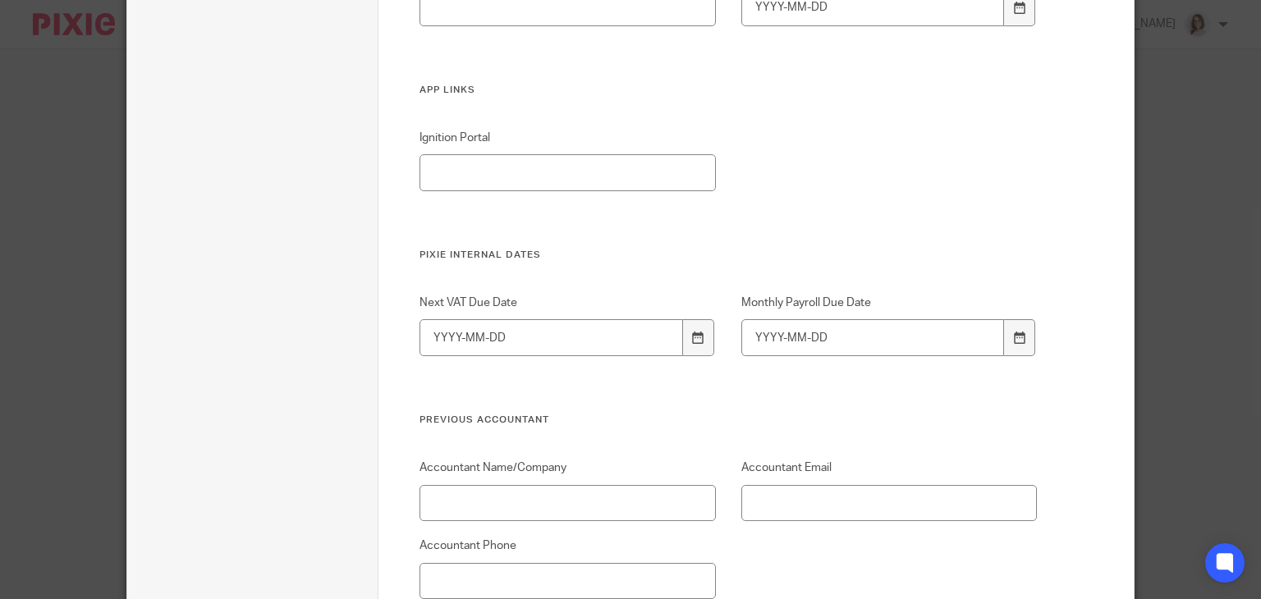
scroll to position [4031, 0]
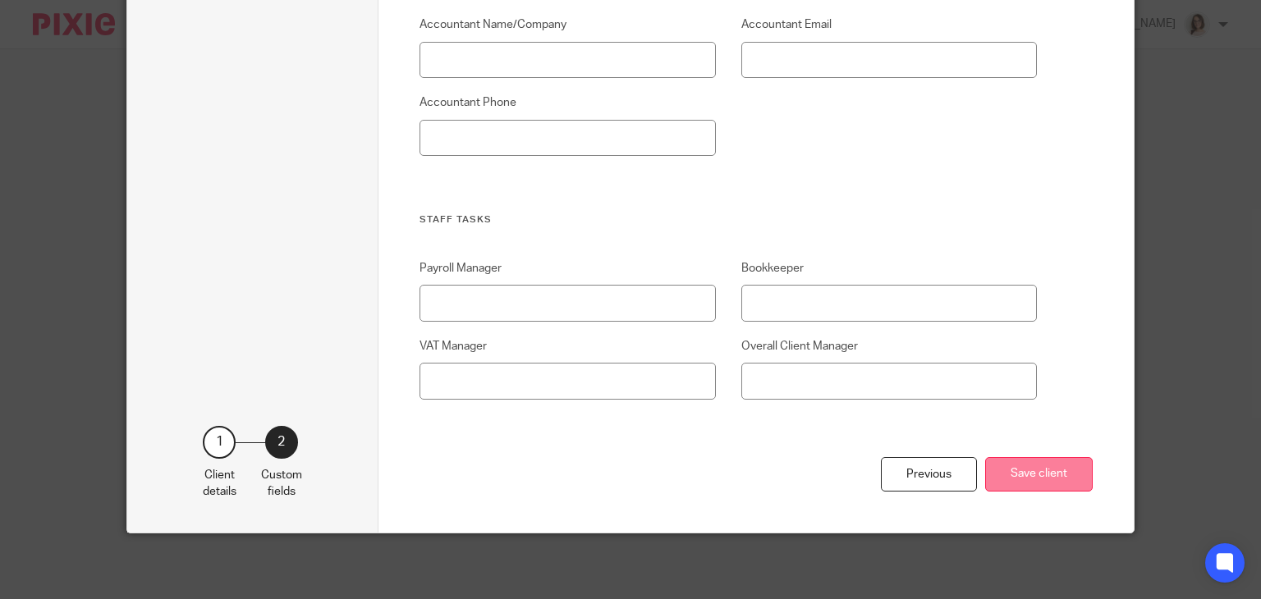
click at [1028, 461] on button "Save client" at bounding box center [1039, 474] width 108 height 35
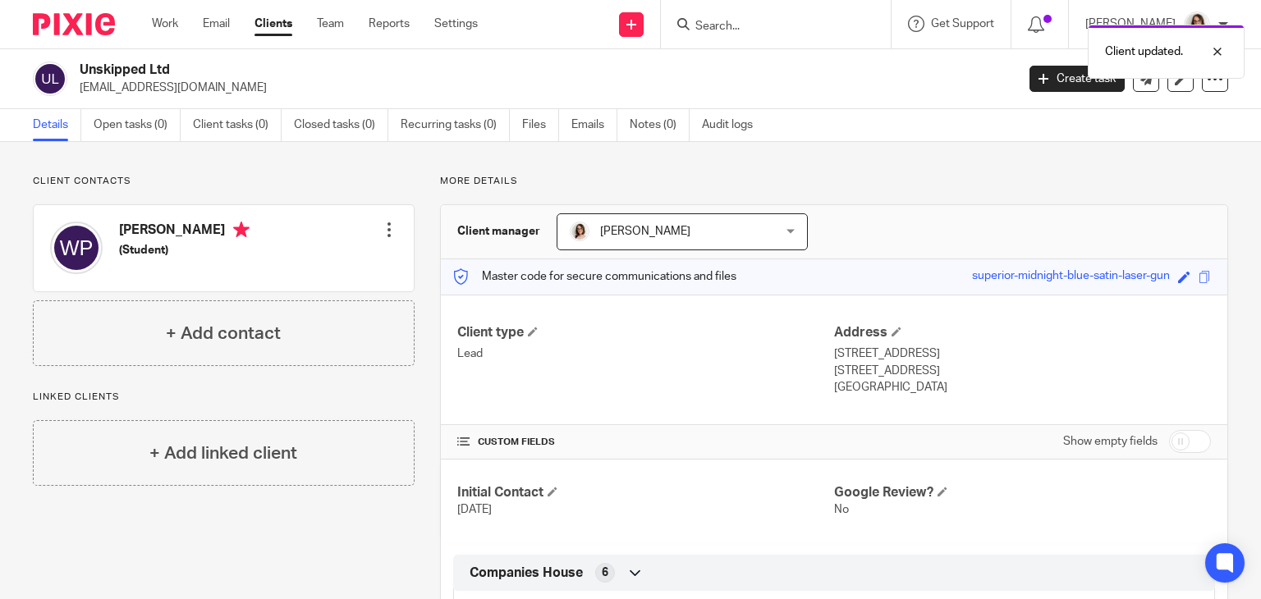
click at [390, 227] on div at bounding box center [389, 230] width 16 height 16
click at [301, 267] on link "Edit contact" at bounding box center [311, 267] width 157 height 24
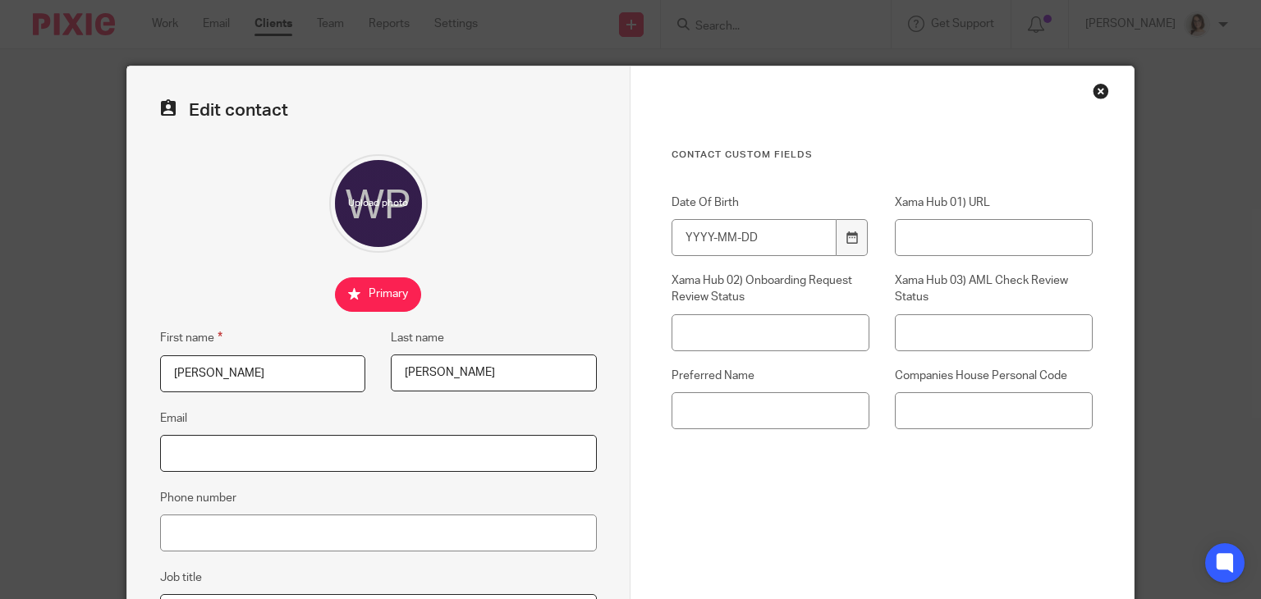
click at [195, 459] on input "Email" at bounding box center [378, 453] width 437 height 37
paste input "[EMAIL_ADDRESS][DOMAIN_NAME]"
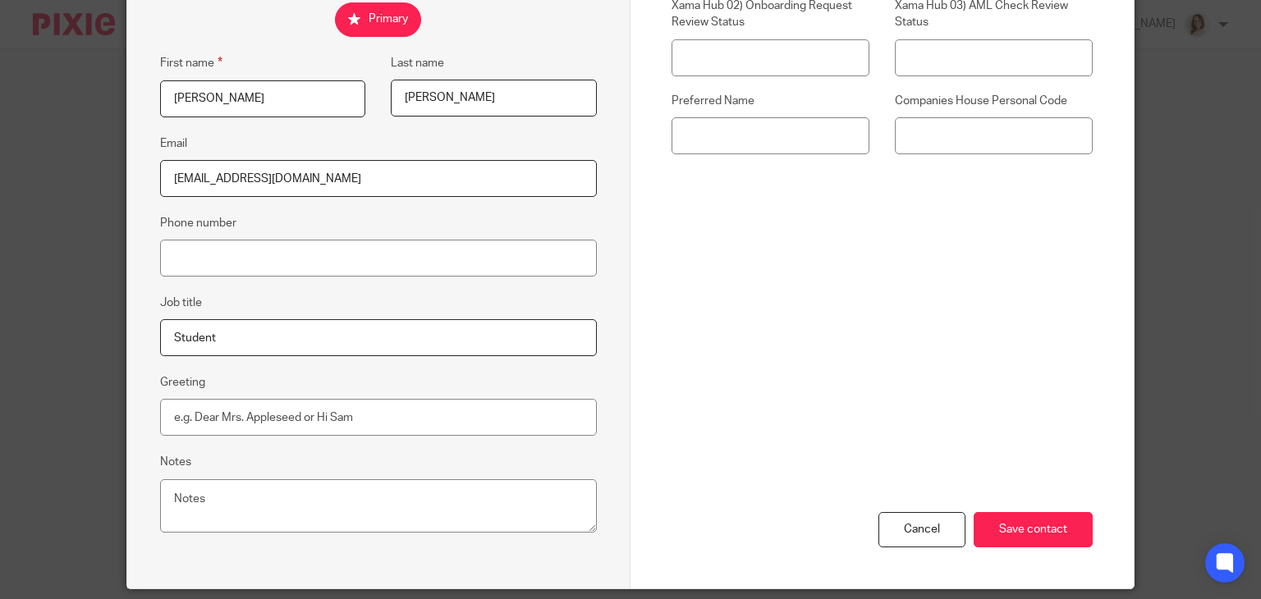
scroll to position [276, 0]
type input "[EMAIL_ADDRESS][DOMAIN_NAME]"
click at [194, 411] on input "Greeting" at bounding box center [378, 416] width 437 height 37
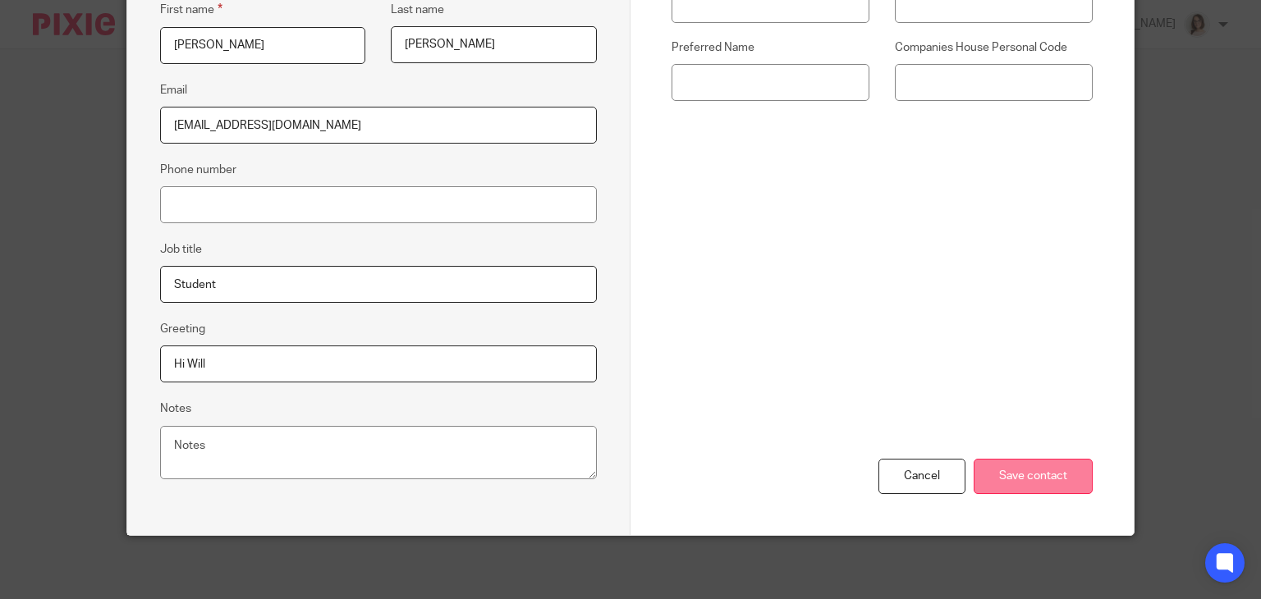
type input "Hi Will"
click at [1008, 470] on input "Save contact" at bounding box center [1033, 476] width 119 height 35
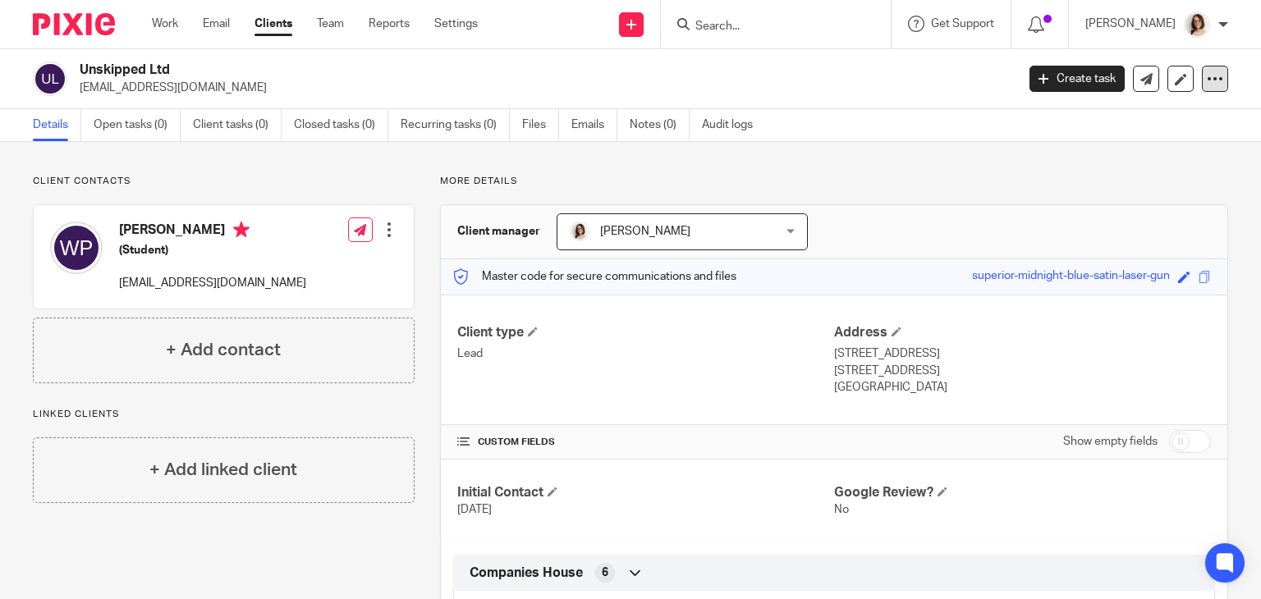
click at [1207, 81] on icon at bounding box center [1215, 79] width 16 height 16
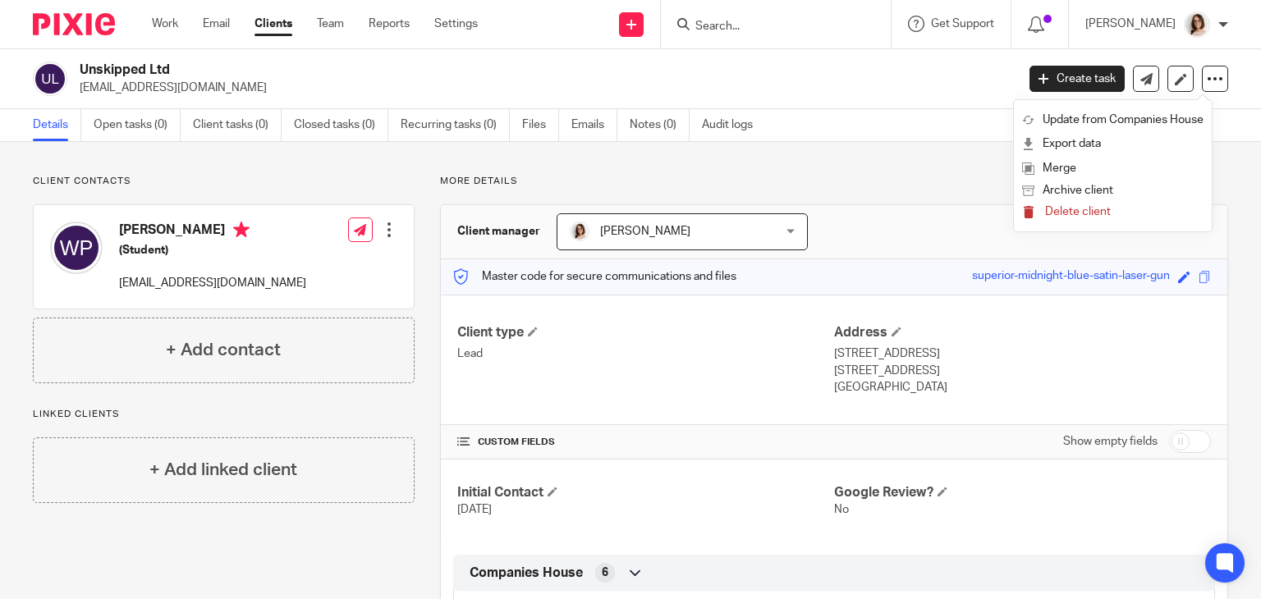
click at [1073, 213] on span "Delete client" at bounding box center [1078, 211] width 66 height 11
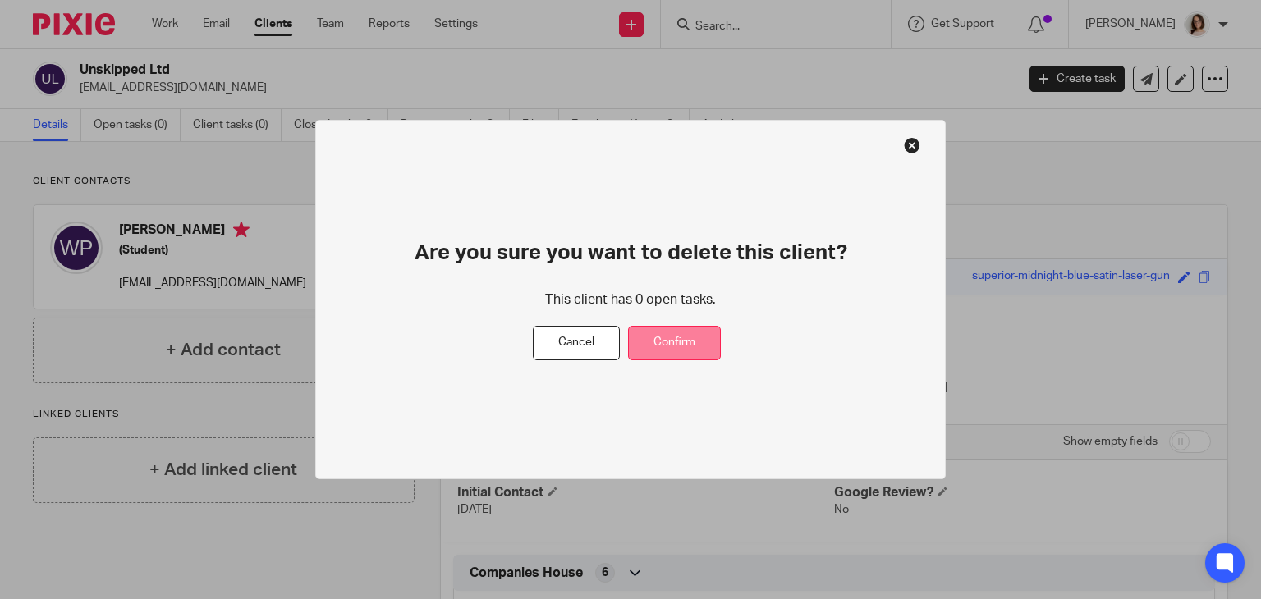
click at [677, 333] on button "Confirm" at bounding box center [674, 343] width 93 height 35
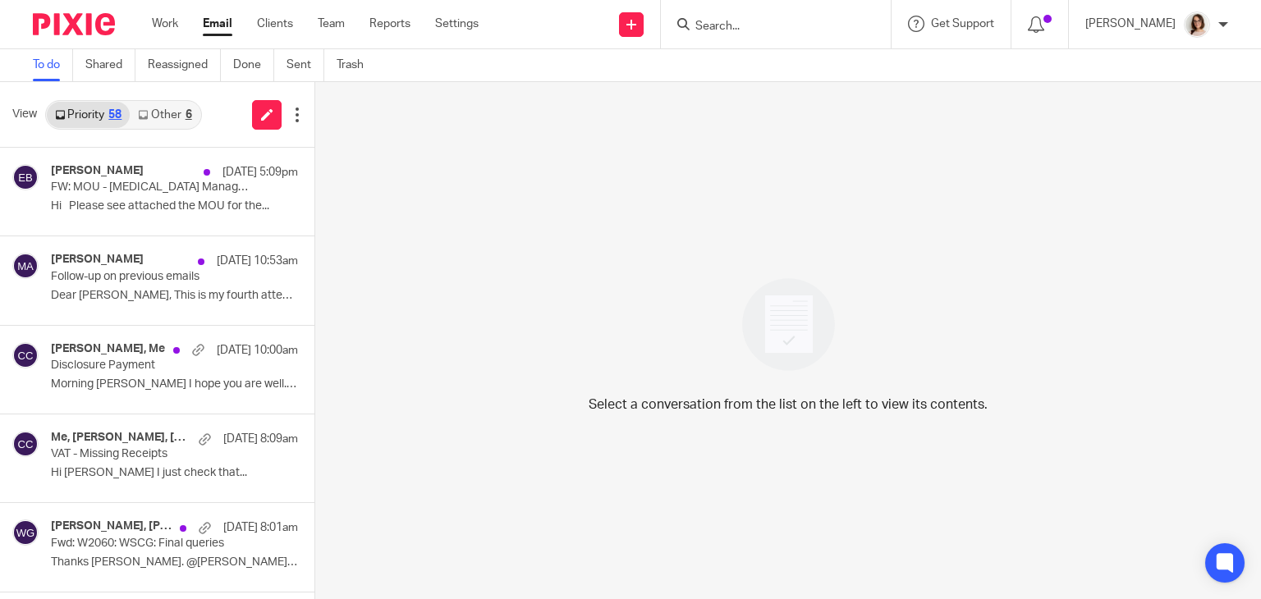
click at [213, 31] on link "Email" at bounding box center [218, 24] width 30 height 16
click at [163, 109] on link "Other 6" at bounding box center [165, 115] width 70 height 26
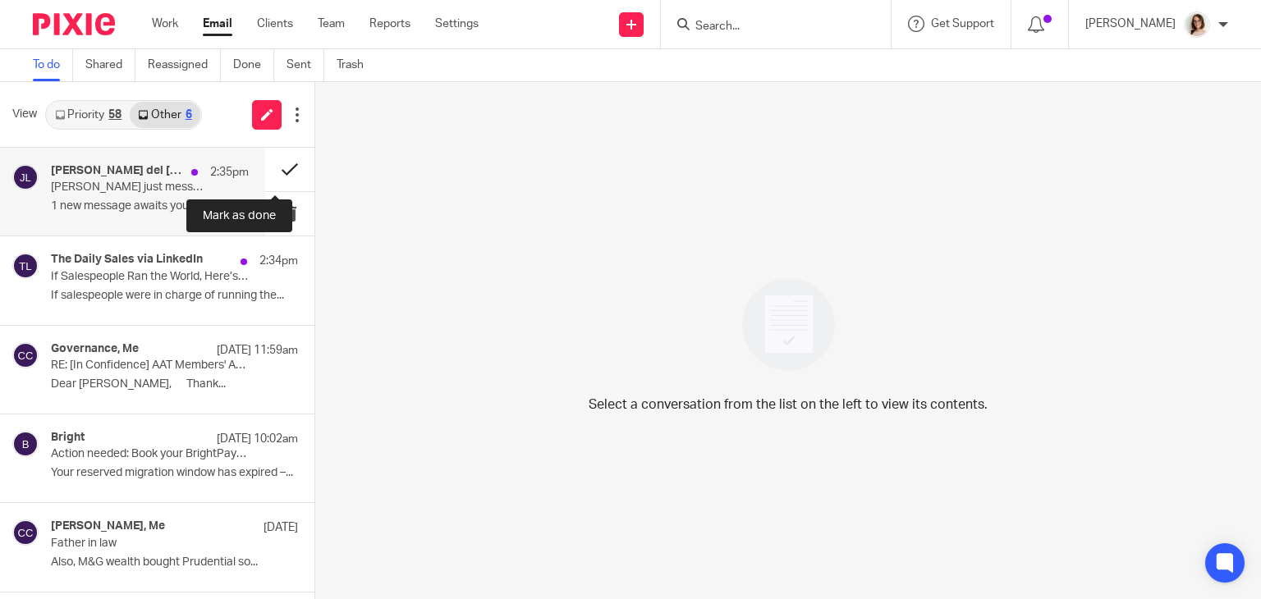
click at [265, 175] on button at bounding box center [289, 170] width 49 height 44
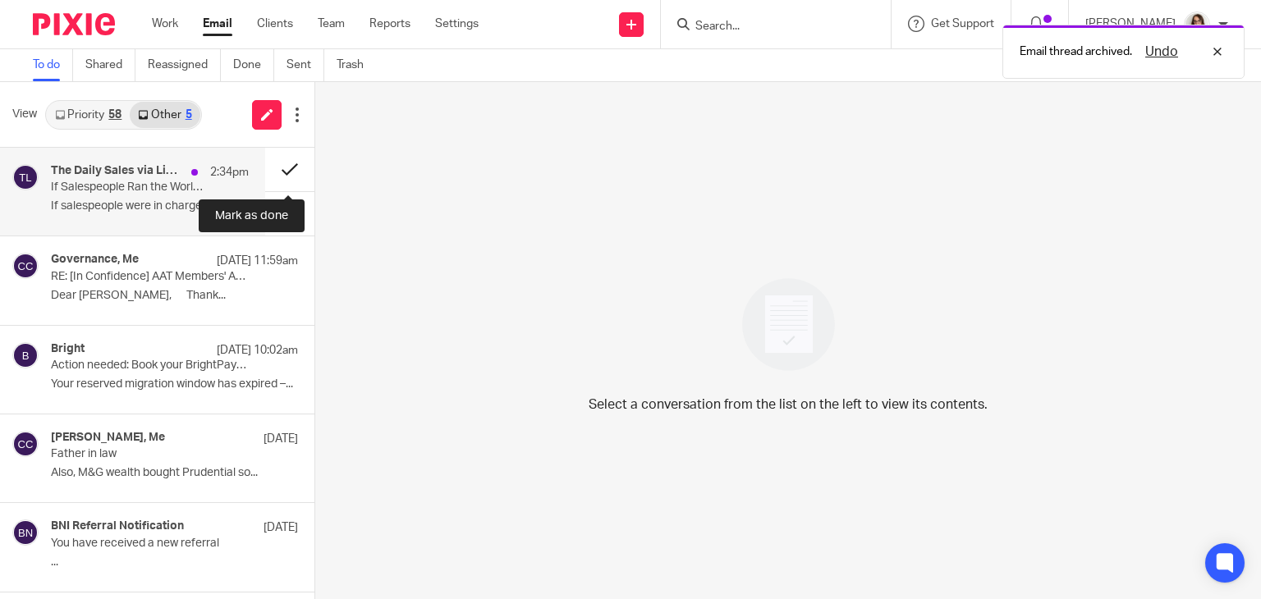
click at [276, 173] on button at bounding box center [289, 170] width 49 height 44
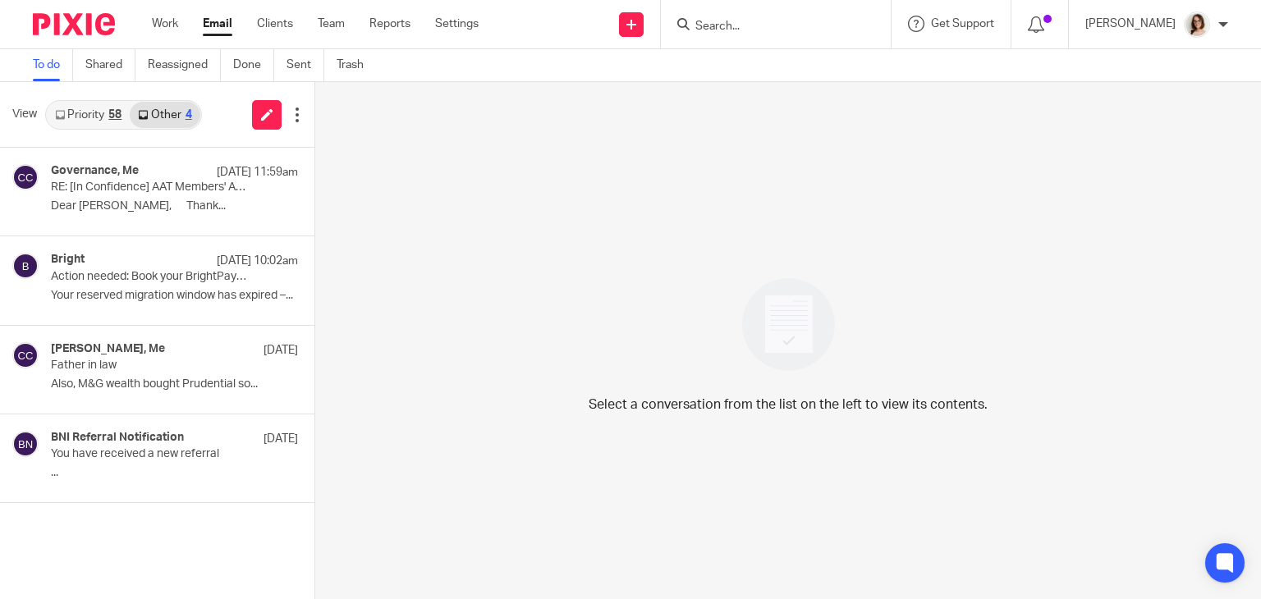
click at [218, 26] on link "Email" at bounding box center [218, 24] width 30 height 16
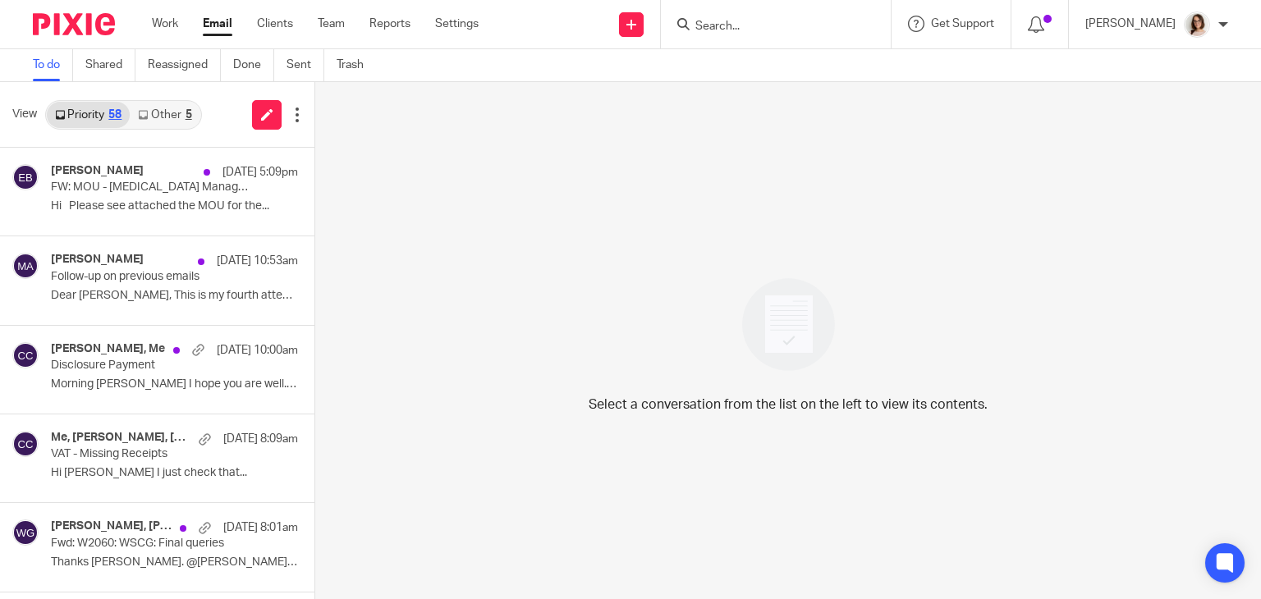
click at [212, 32] on link "Email" at bounding box center [218, 24] width 30 height 16
click at [217, 28] on link "Email" at bounding box center [218, 24] width 30 height 16
click at [174, 115] on link "Other 11" at bounding box center [168, 115] width 76 height 26
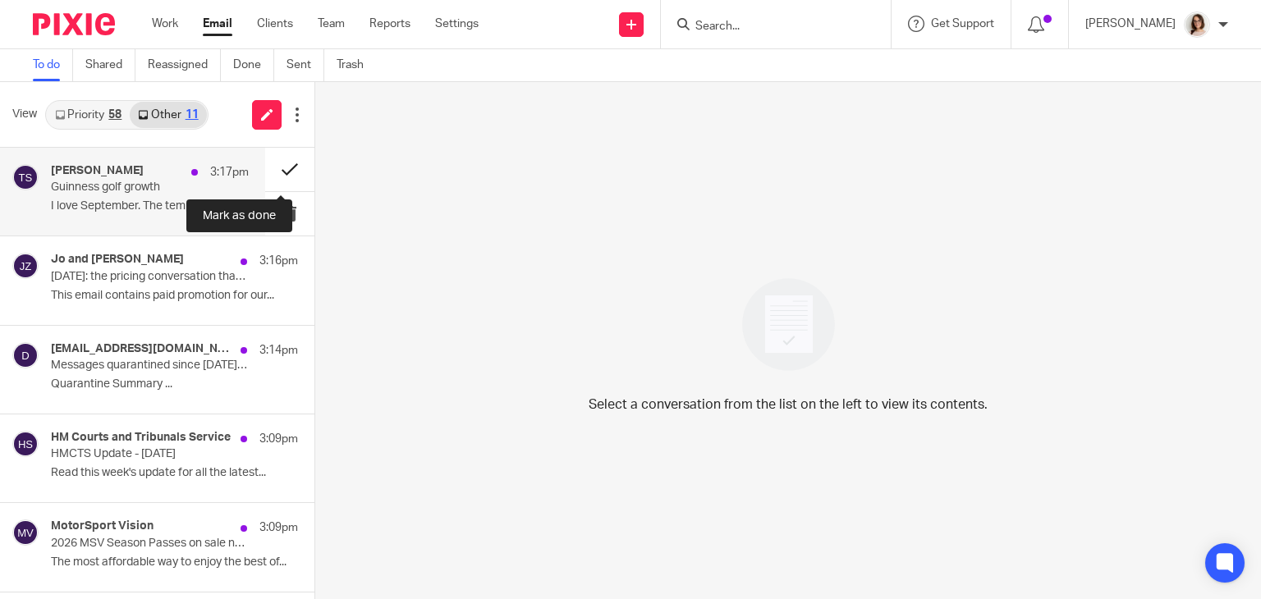
click at [267, 169] on button at bounding box center [289, 170] width 49 height 44
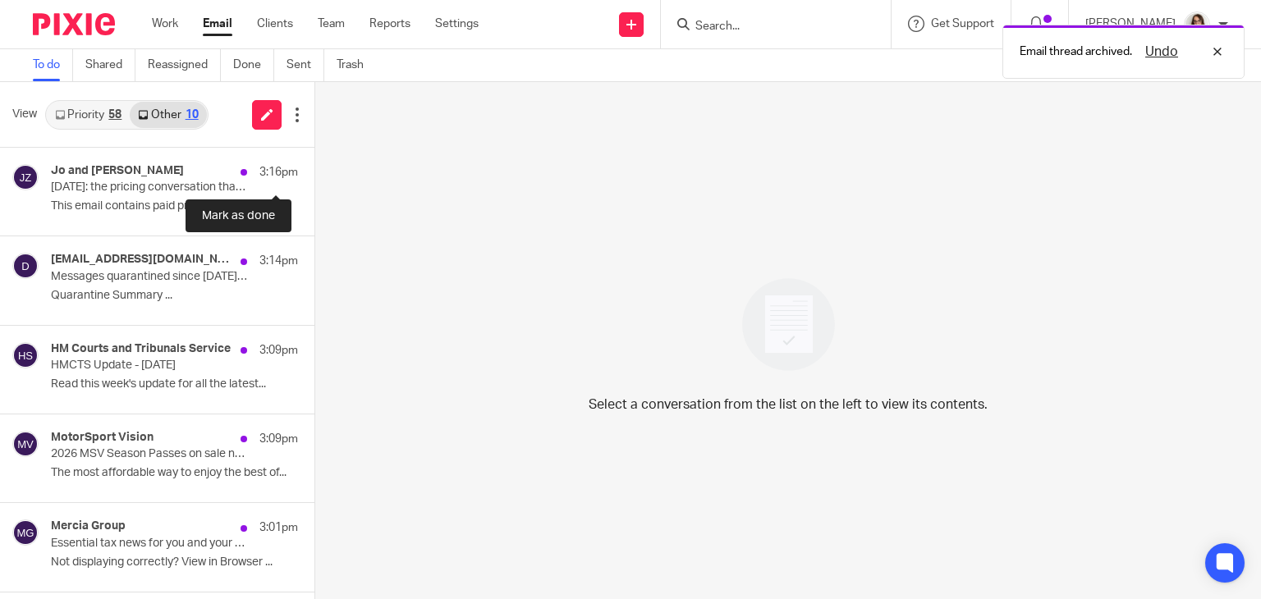
click at [314, 169] on button at bounding box center [320, 170] width 13 height 44
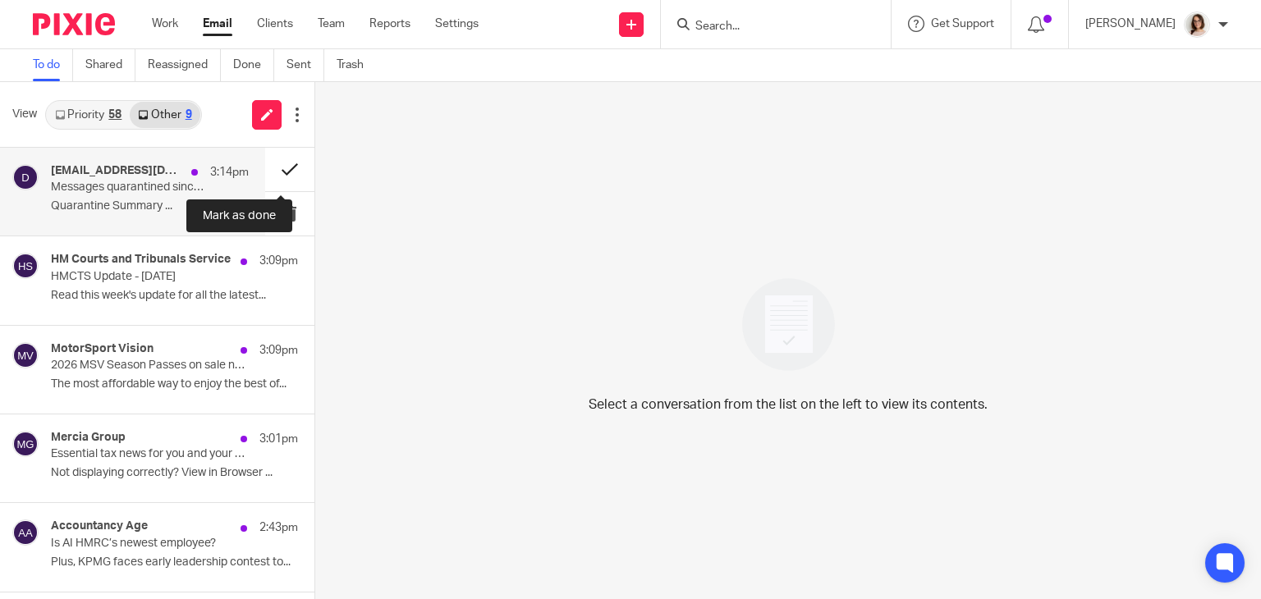
click at [274, 168] on button at bounding box center [289, 170] width 49 height 44
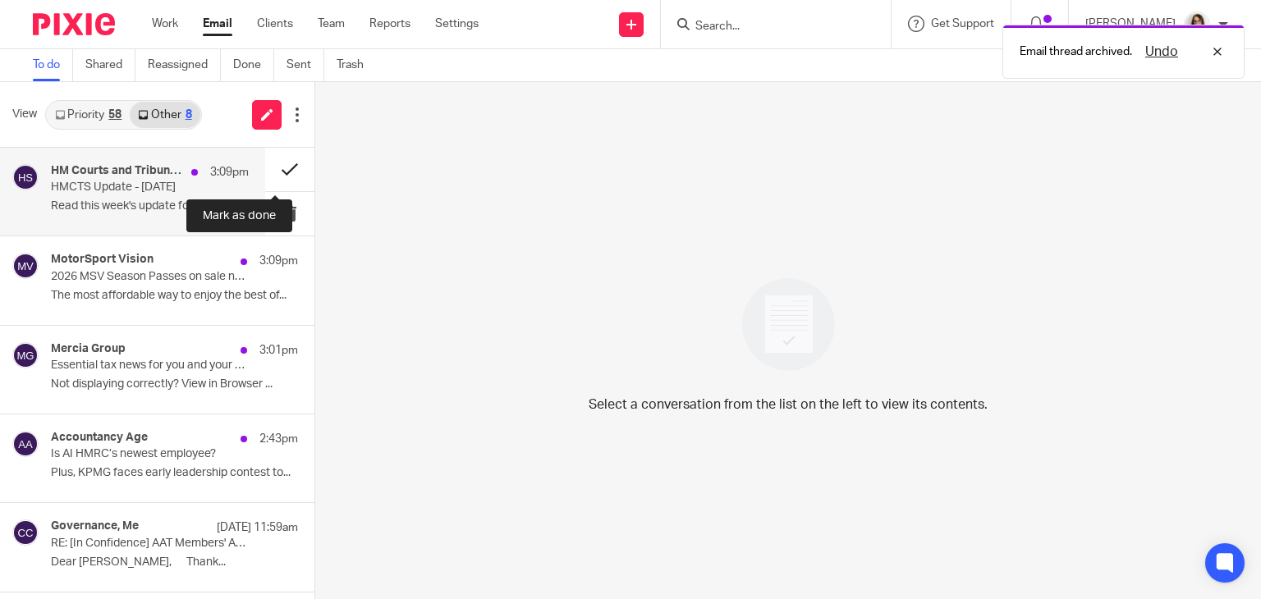
click at [276, 169] on button at bounding box center [289, 170] width 49 height 44
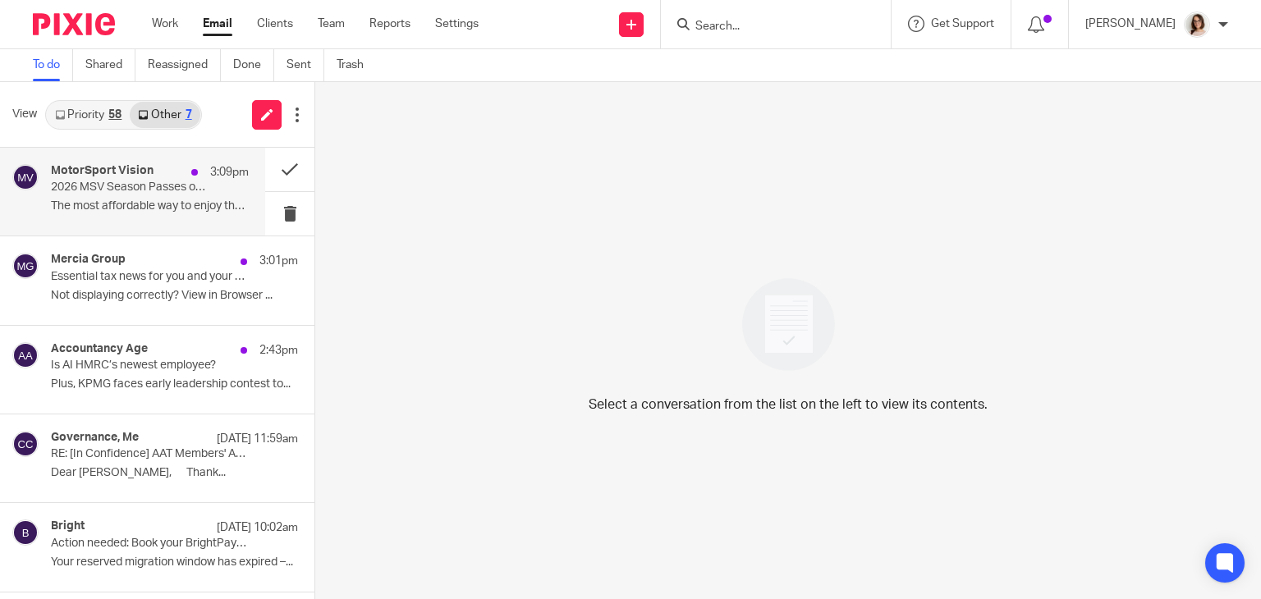
click at [169, 193] on p "2026 MSV Season Passes on sale now - book before Christmas for BIG savings!" at bounding box center [130, 188] width 158 height 14
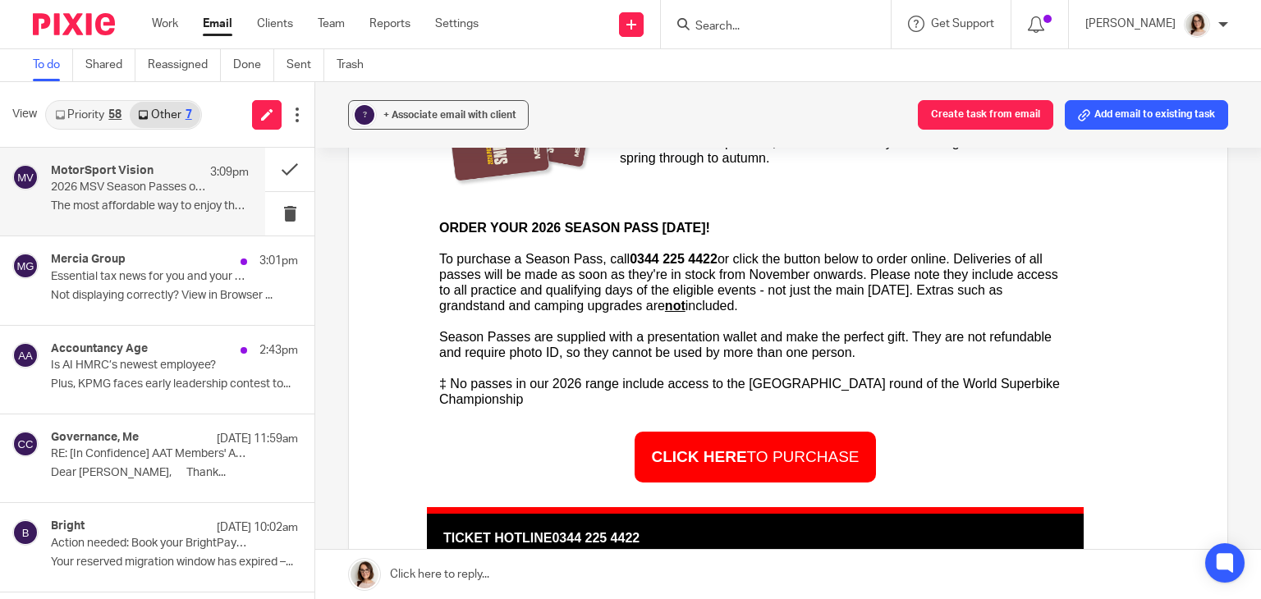
scroll to position [2493, 0]
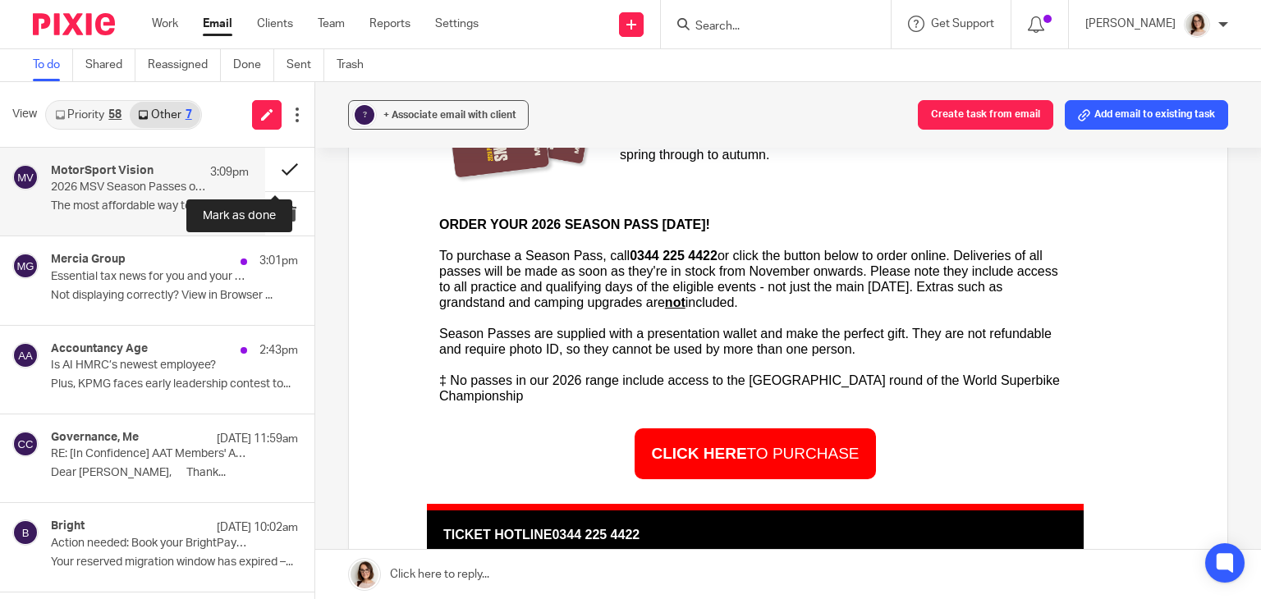
click at [269, 176] on button at bounding box center [289, 170] width 49 height 44
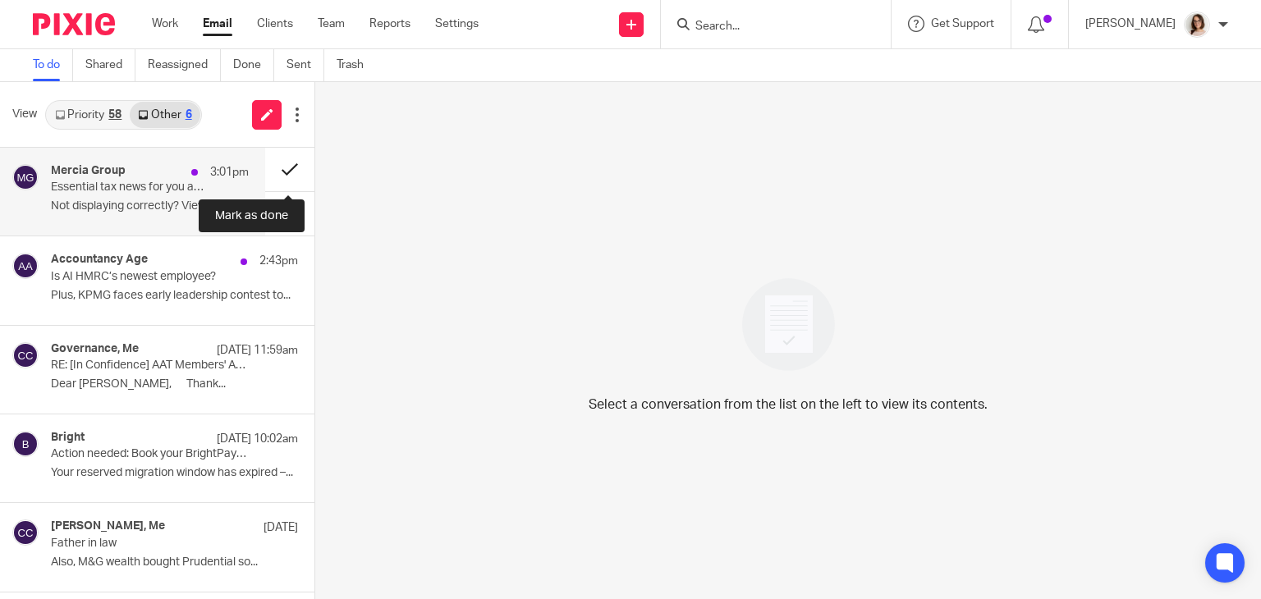
click at [287, 173] on button at bounding box center [289, 170] width 49 height 44
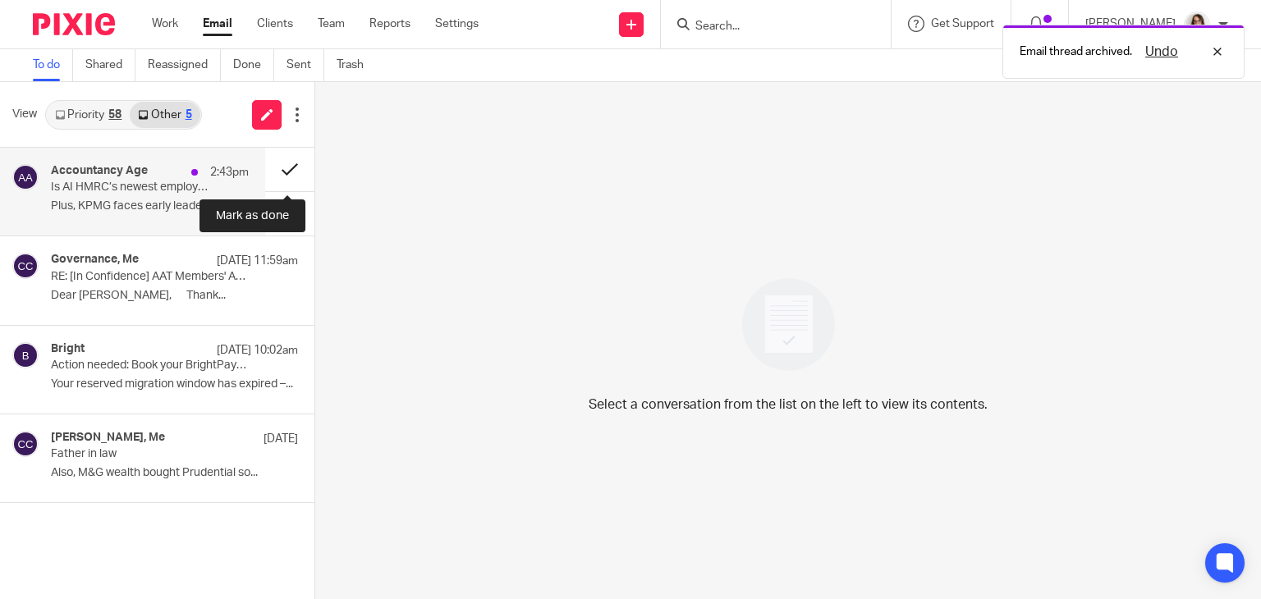
click at [281, 169] on button at bounding box center [289, 170] width 49 height 44
